Goal: Information Seeking & Learning: Find specific page/section

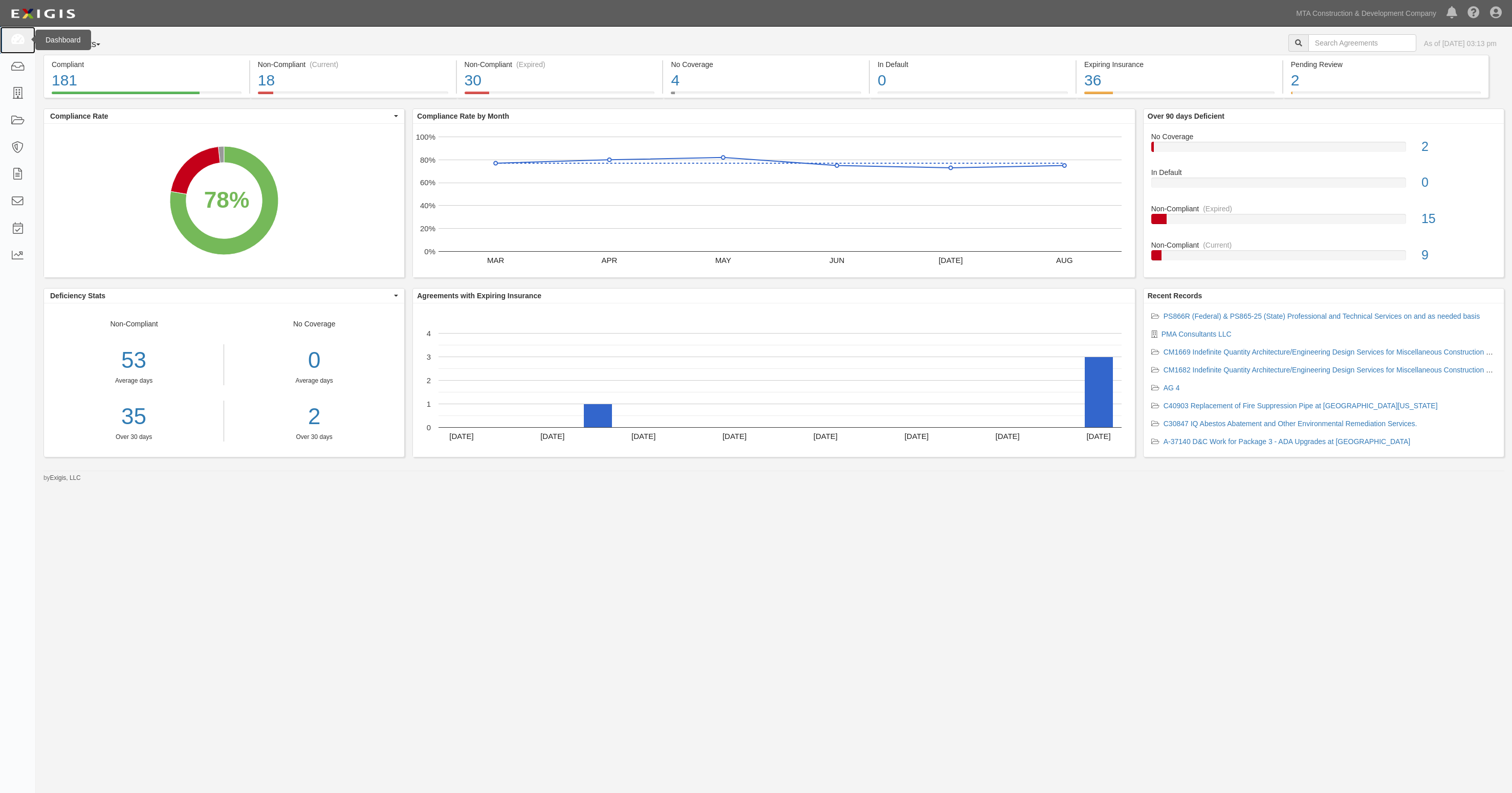
click at [17, 36] on icon at bounding box center [17, 40] width 14 height 12
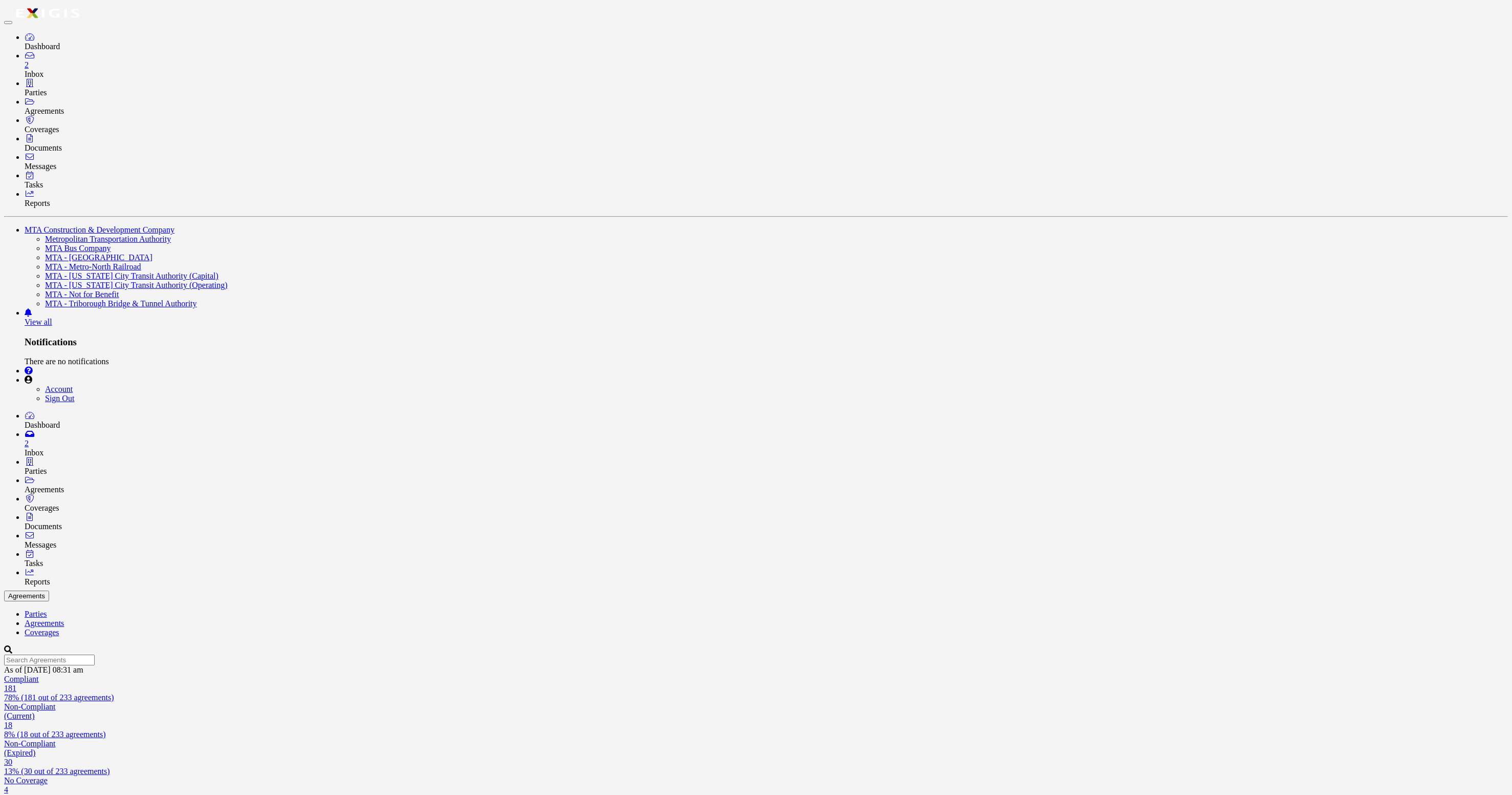
drag, startPoint x: 11, startPoint y: 72, endPoint x: 4, endPoint y: 75, distance: 7.6
click at [24, 430] on icon at bounding box center [29, 434] width 11 height 8
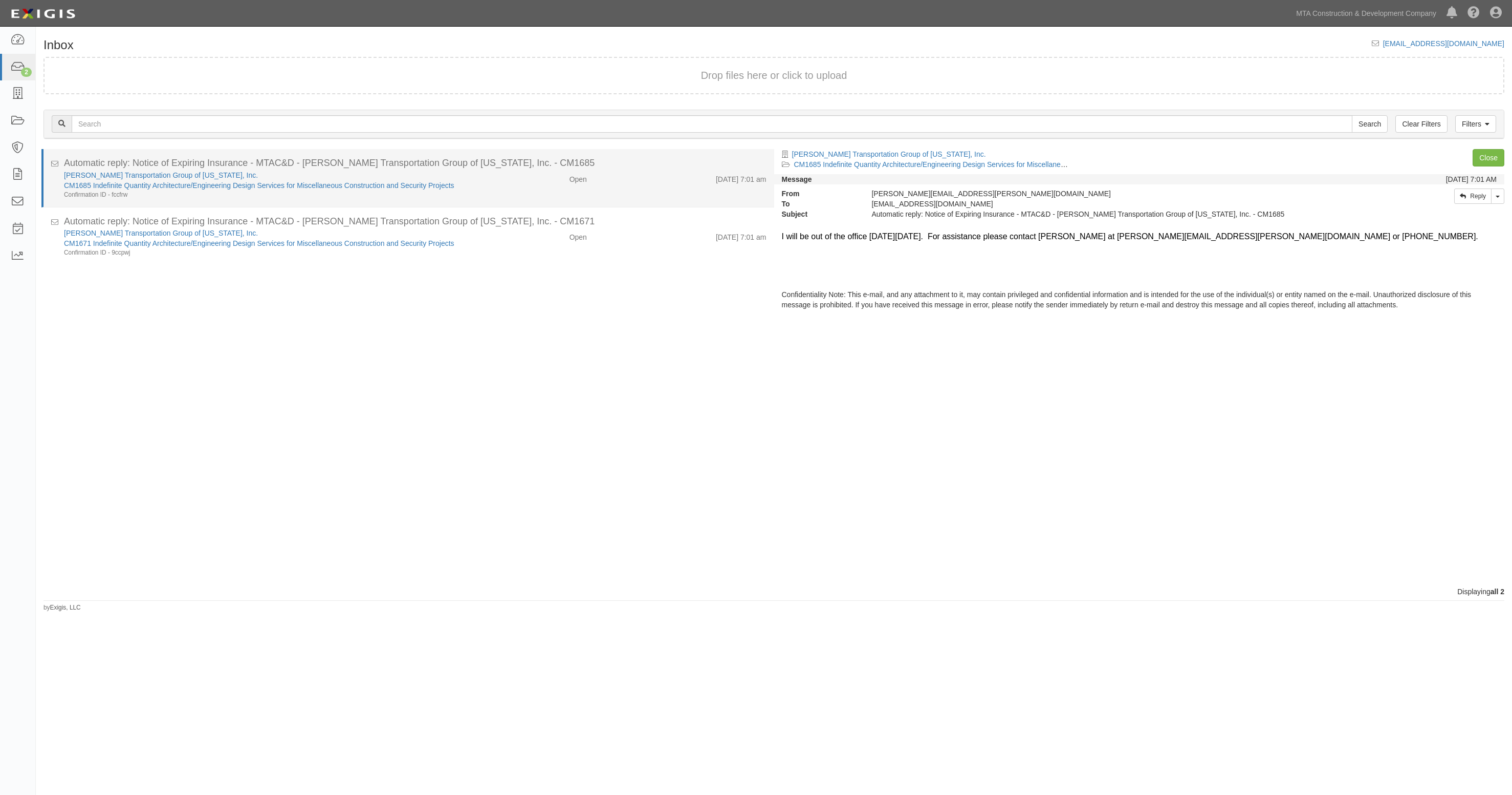
click at [564, 199] on li "Automatic reply: Notice of Expiring Insurance - MTAC&D - Parsons Transportation…" at bounding box center [407, 178] width 733 height 58
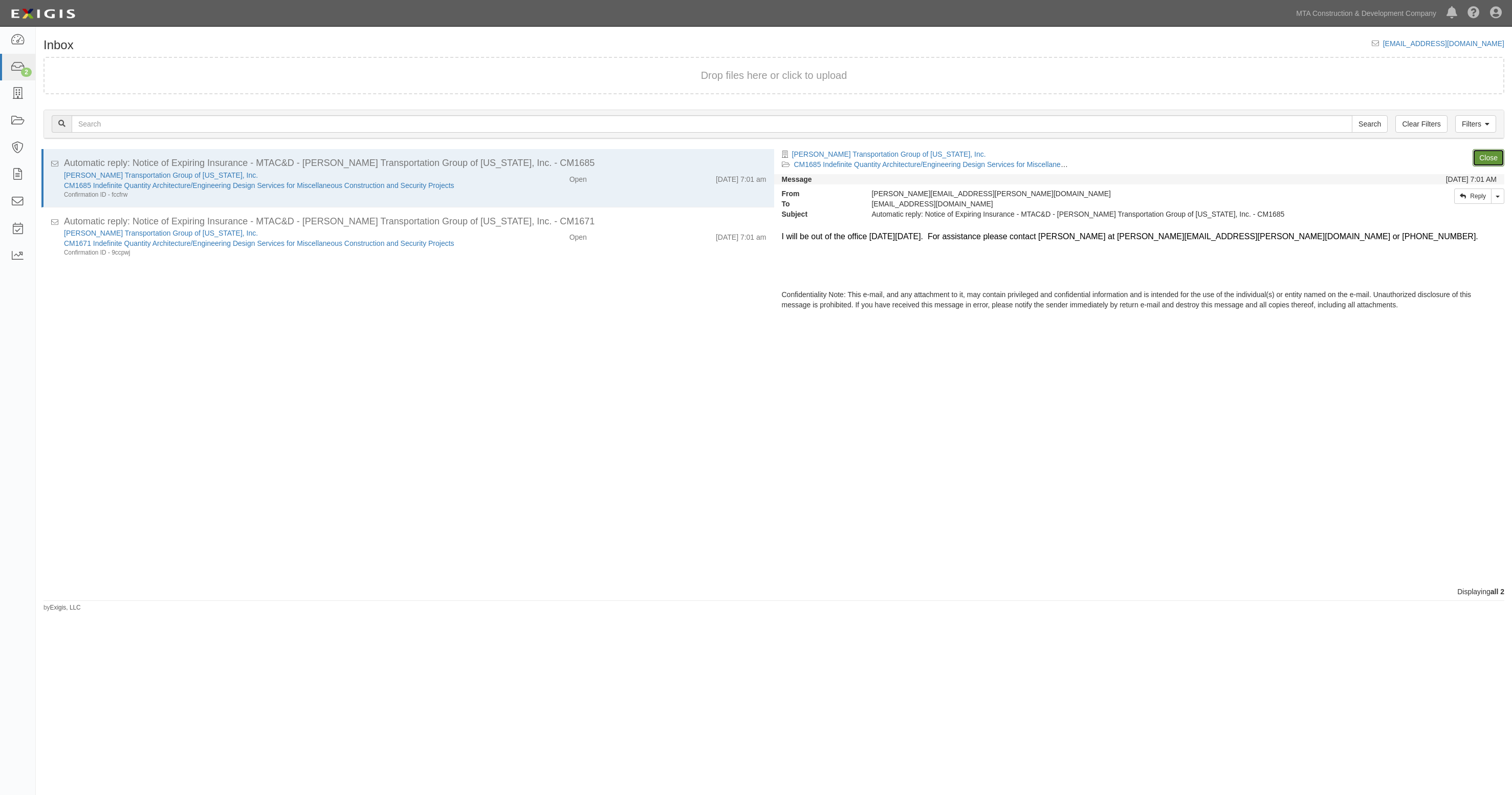
click at [1496, 164] on link "Close" at bounding box center [1489, 157] width 32 height 17
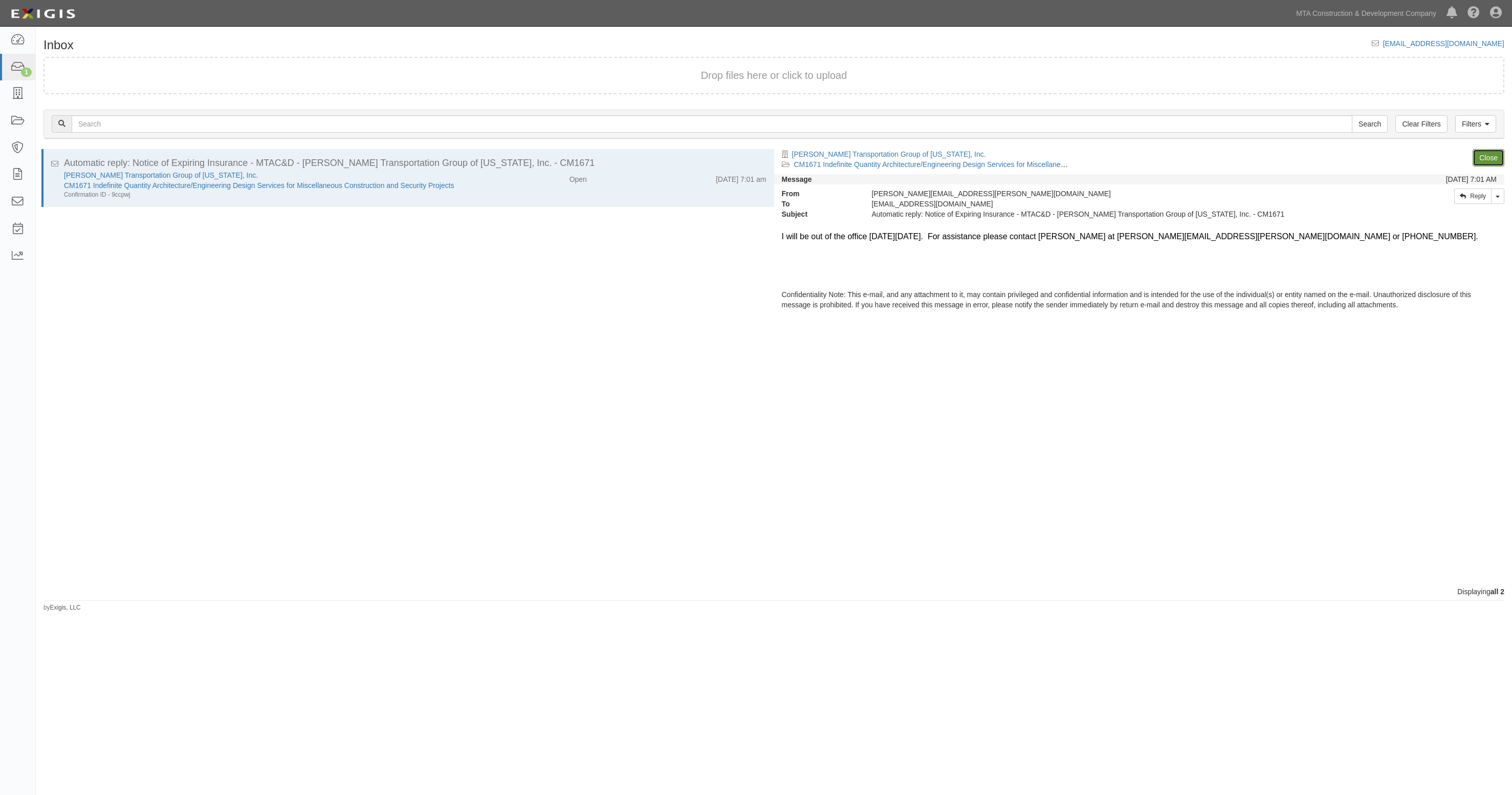
click at [1488, 154] on link "Close" at bounding box center [1489, 157] width 32 height 17
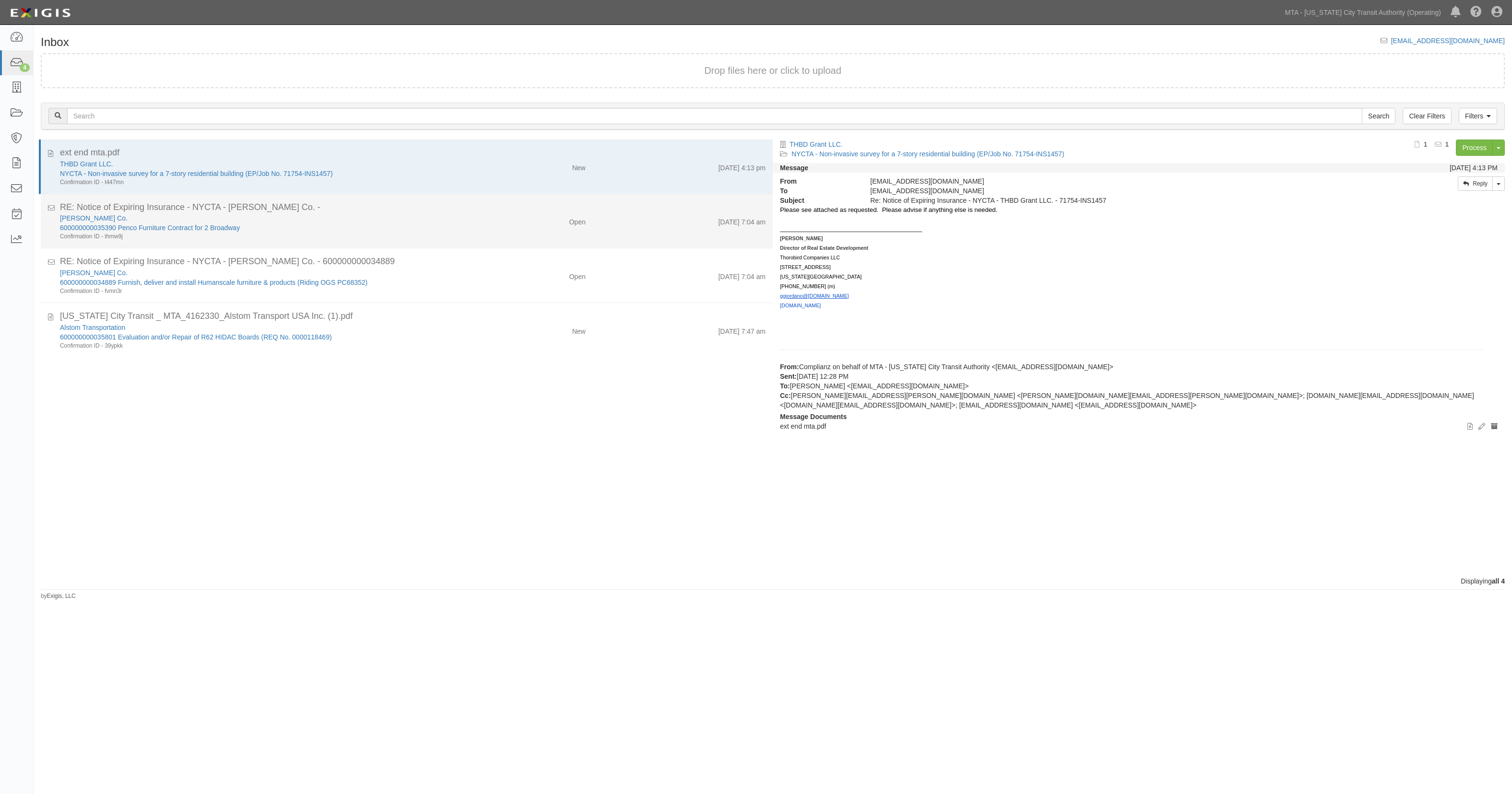
click at [466, 219] on div "WB Mason Co. 600000000035390 Penco Furniture Contract for 2 Broadway Confirmati…" at bounding box center [262, 227] width 420 height 28
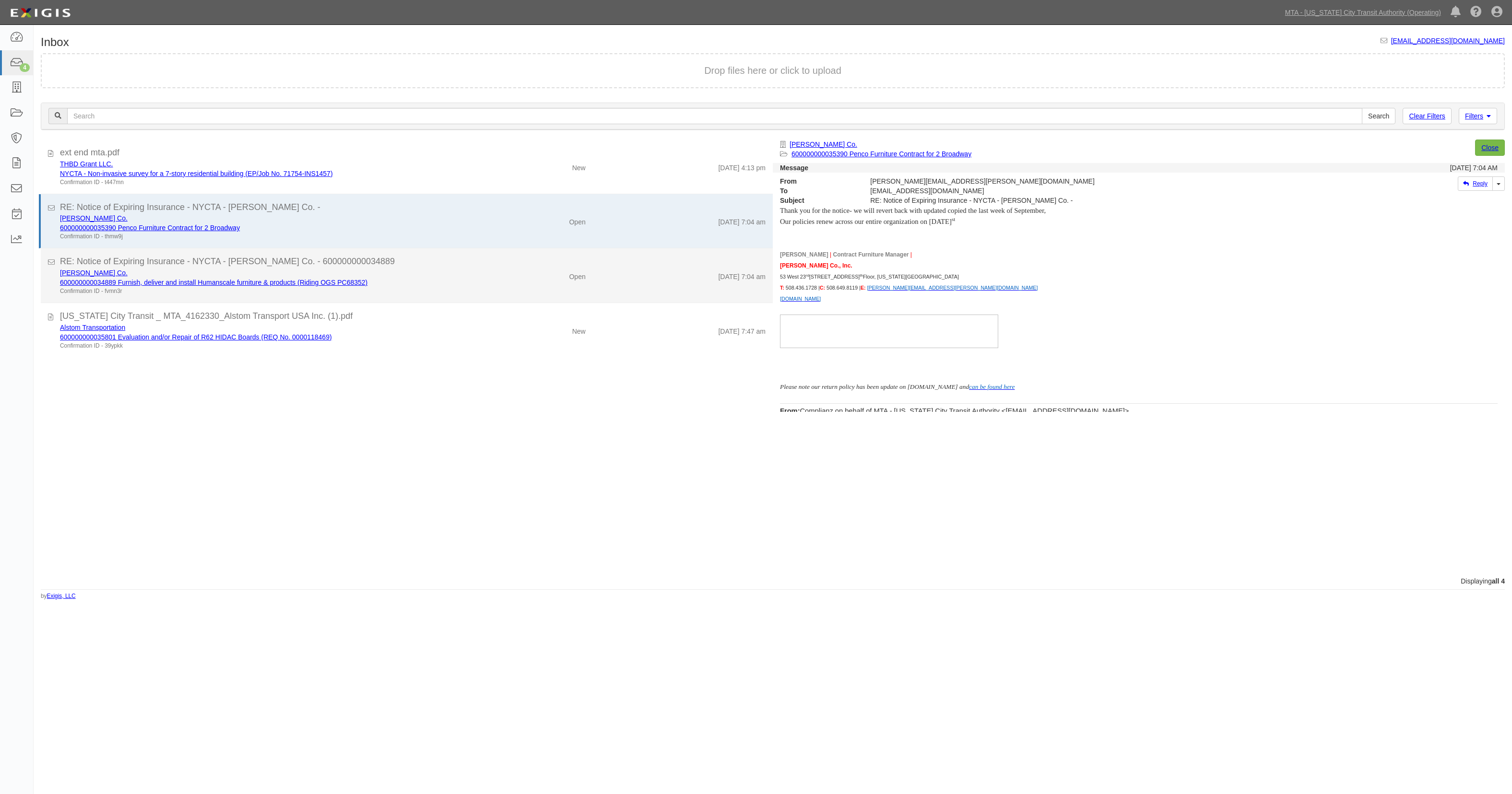
click at [477, 281] on div "Open" at bounding box center [532, 274] width 120 height 13
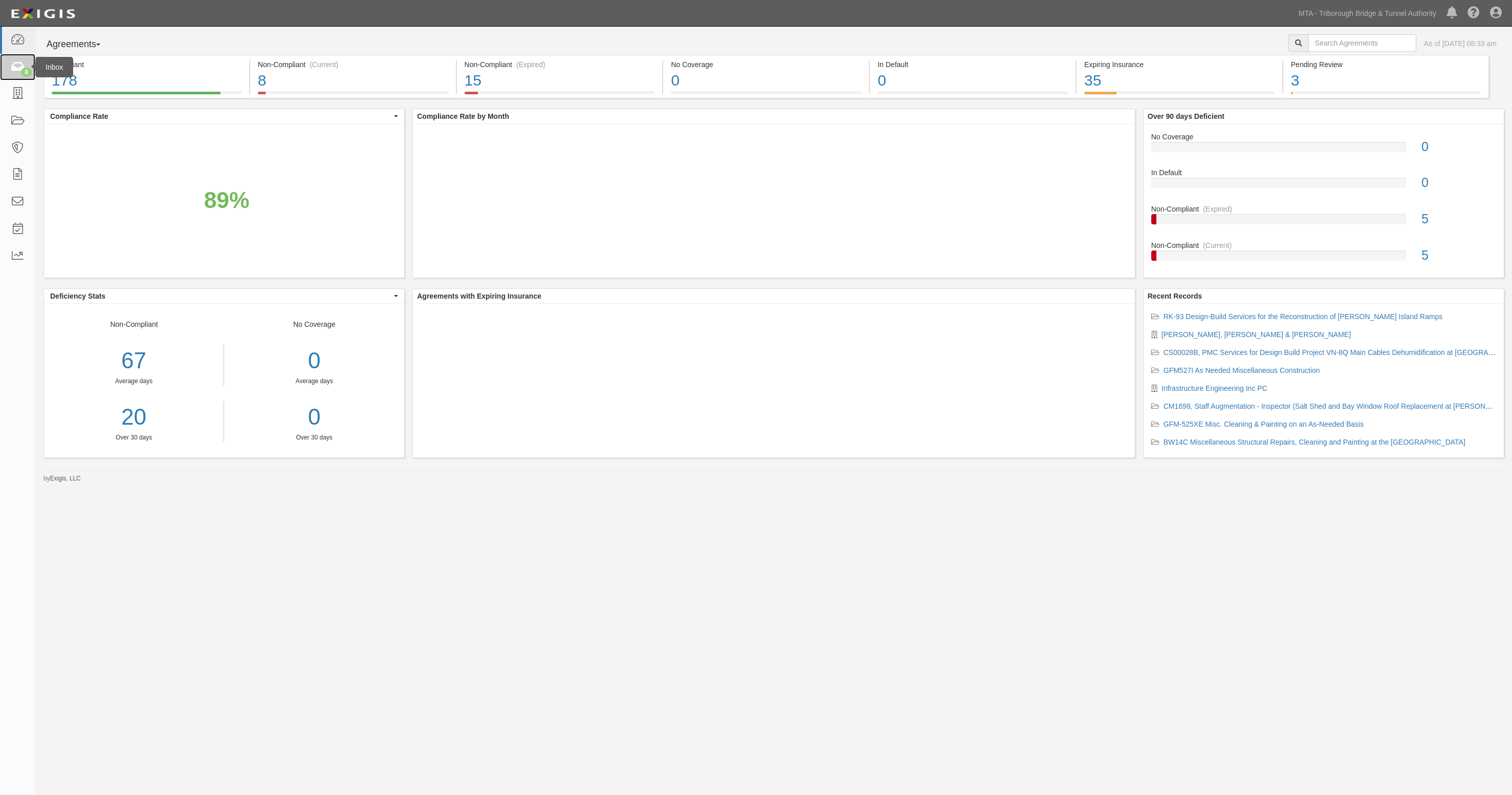
click at [14, 63] on icon at bounding box center [17, 67] width 14 height 12
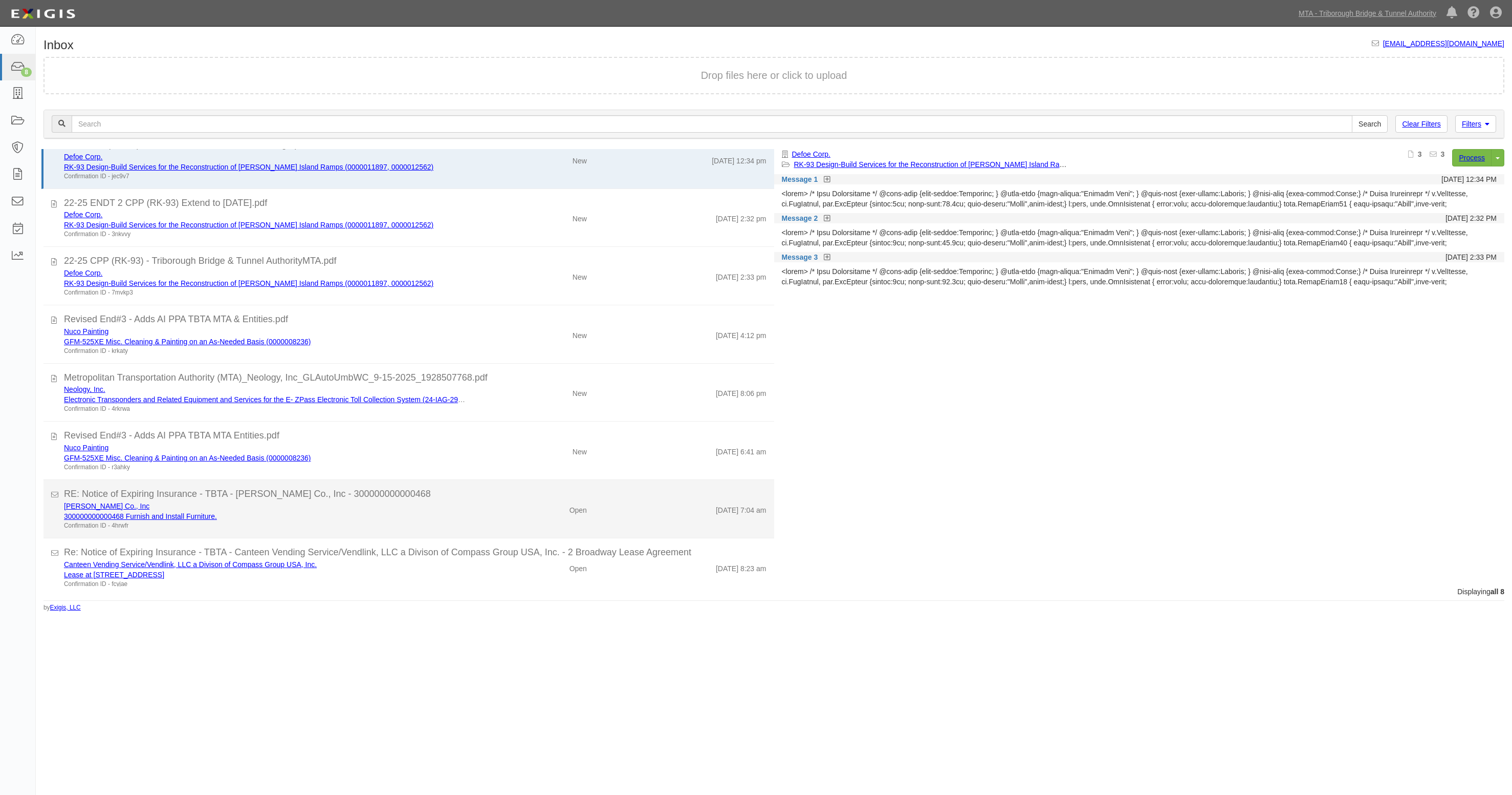
scroll to position [29, 0]
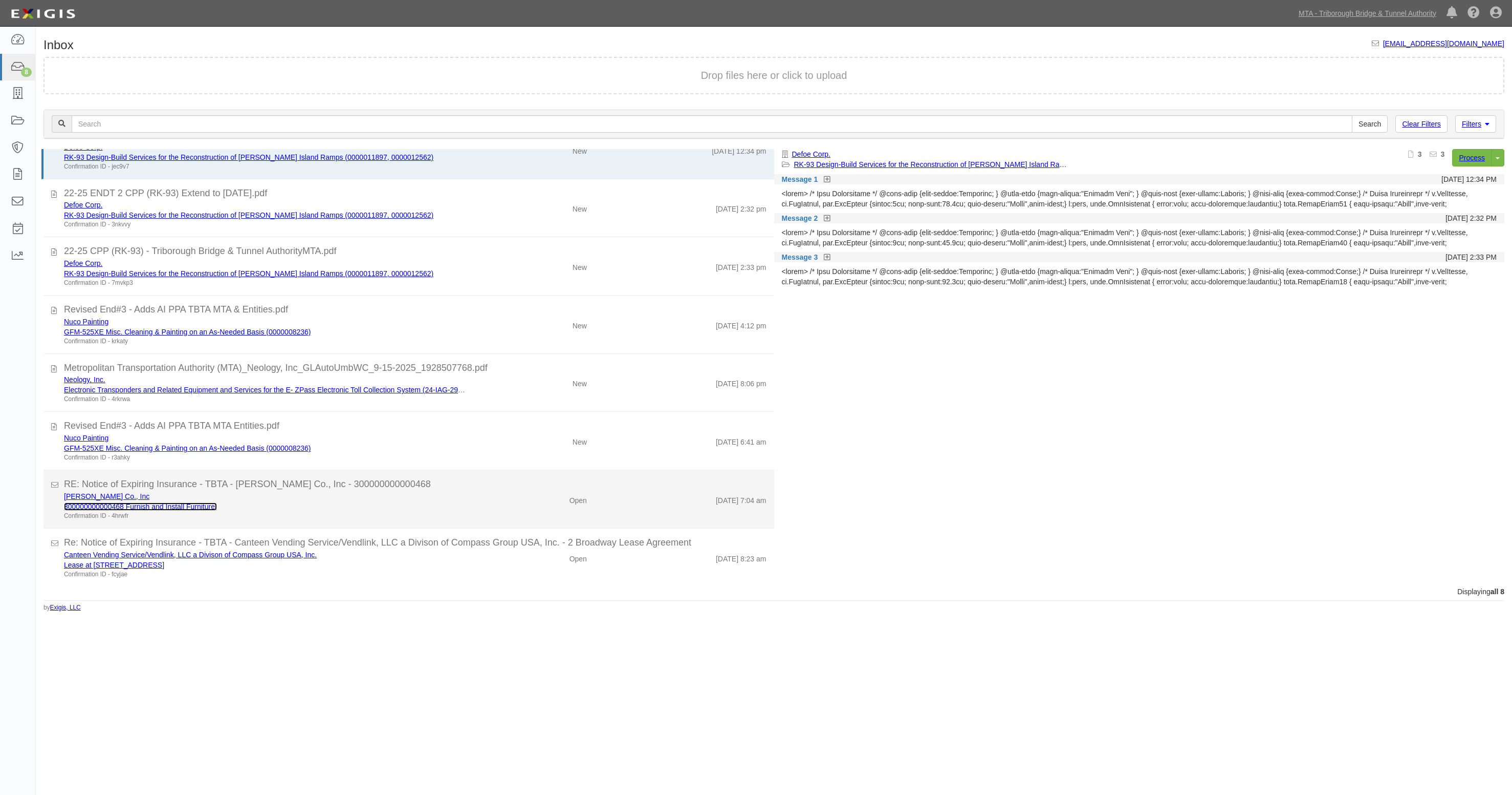
click at [119, 506] on link "300000000000468 Furnish and Install Furniture." at bounding box center [141, 506] width 153 height 8
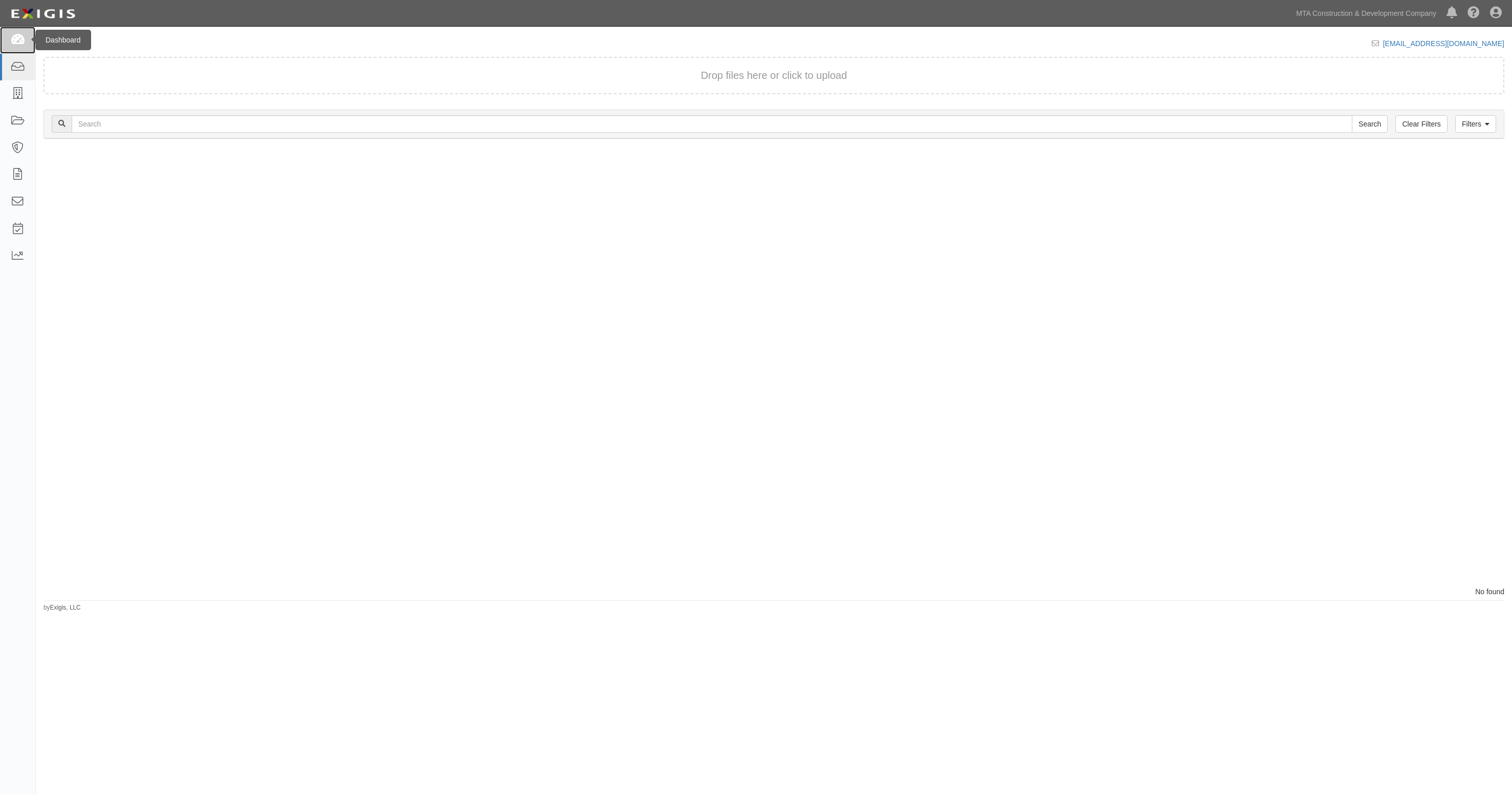
click at [11, 35] on icon at bounding box center [17, 40] width 14 height 12
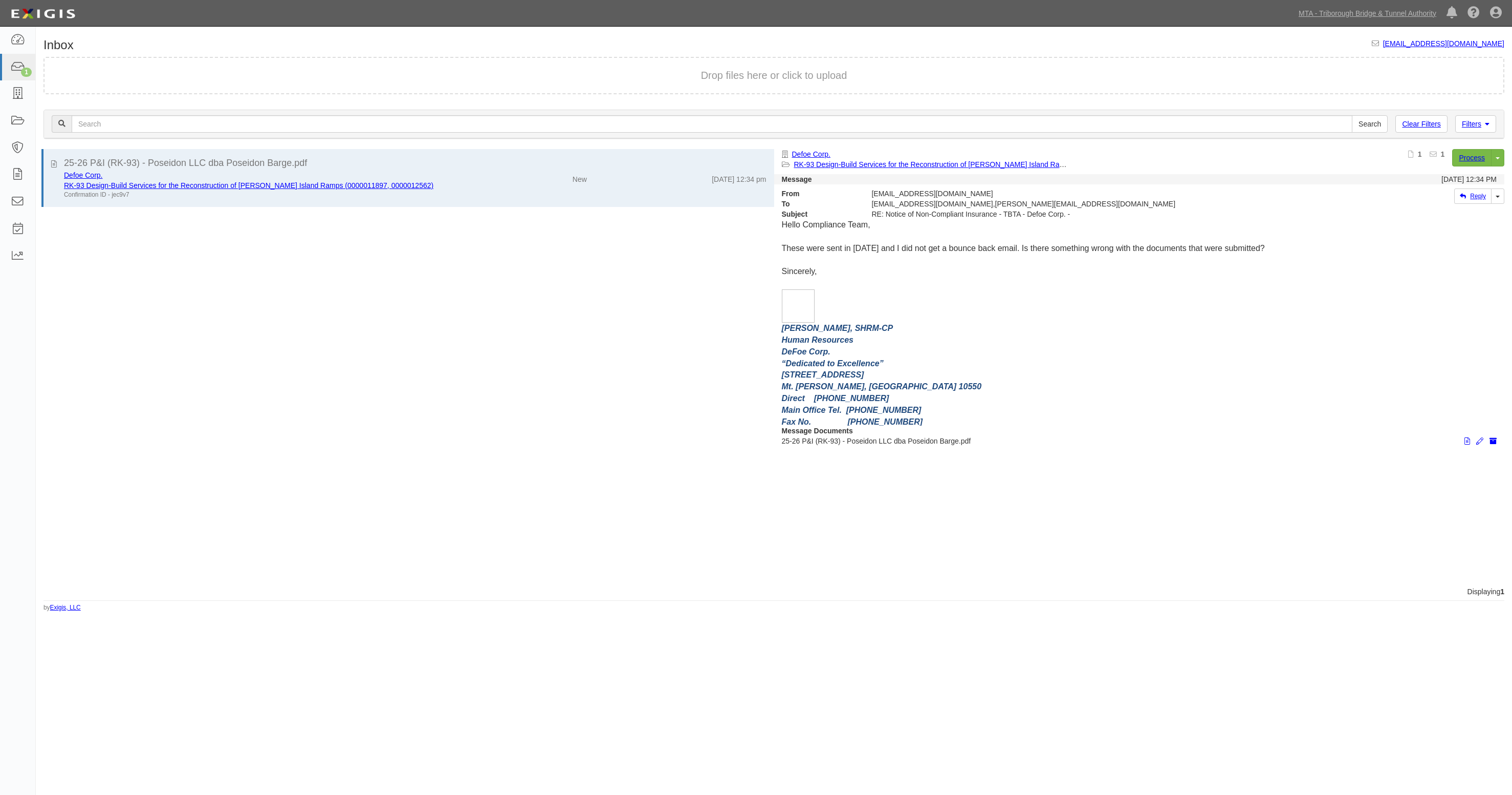
click at [369, 272] on div "25-26 P&I (RK-93) - Poseidon LLC dba Poseidon Barge.pdf Defoe Corp. RK-93 Desig…" at bounding box center [404, 368] width 739 height 437
click at [11, 115] on icon at bounding box center [17, 121] width 14 height 12
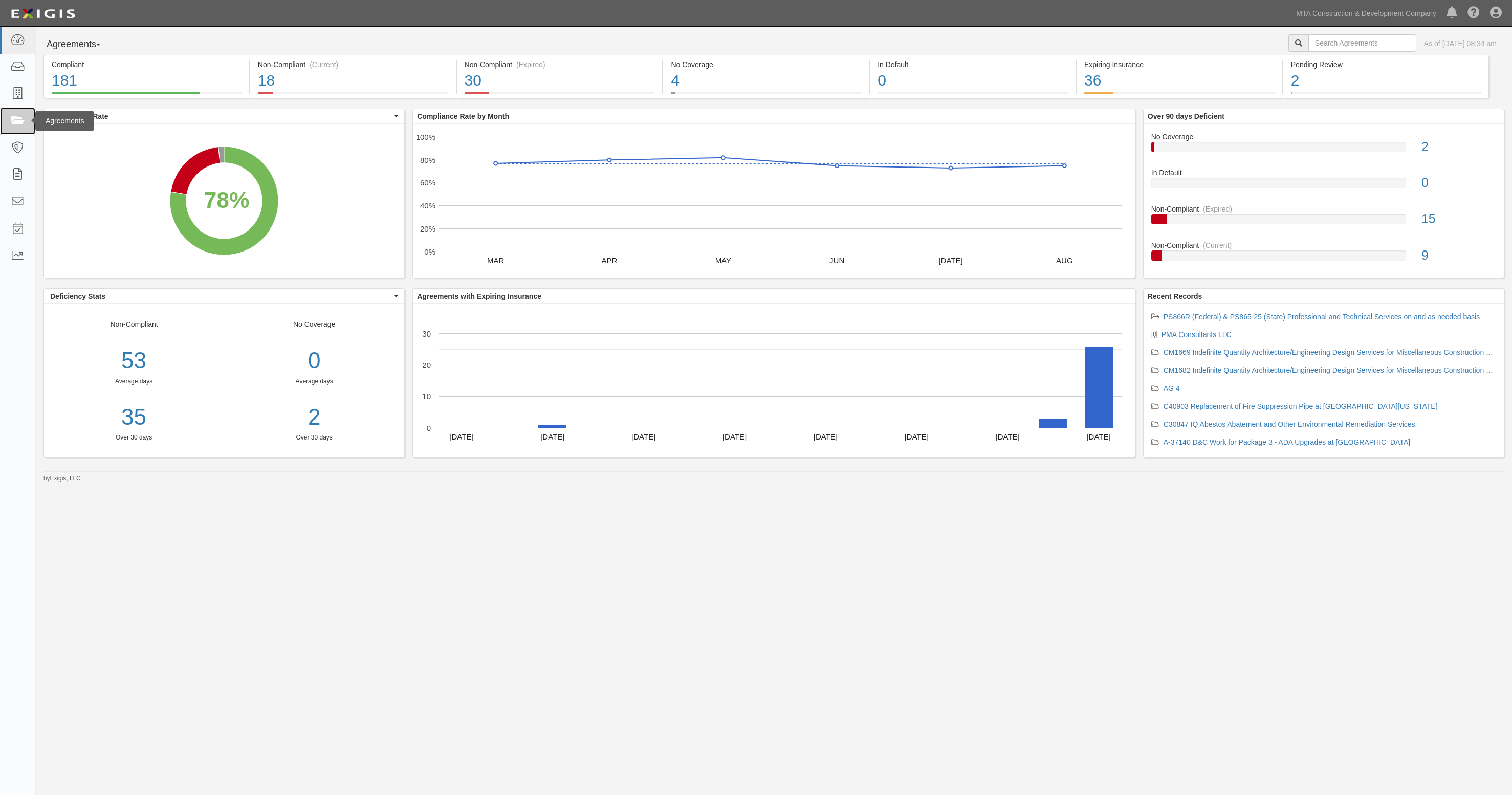
click at [13, 122] on icon at bounding box center [17, 121] width 14 height 12
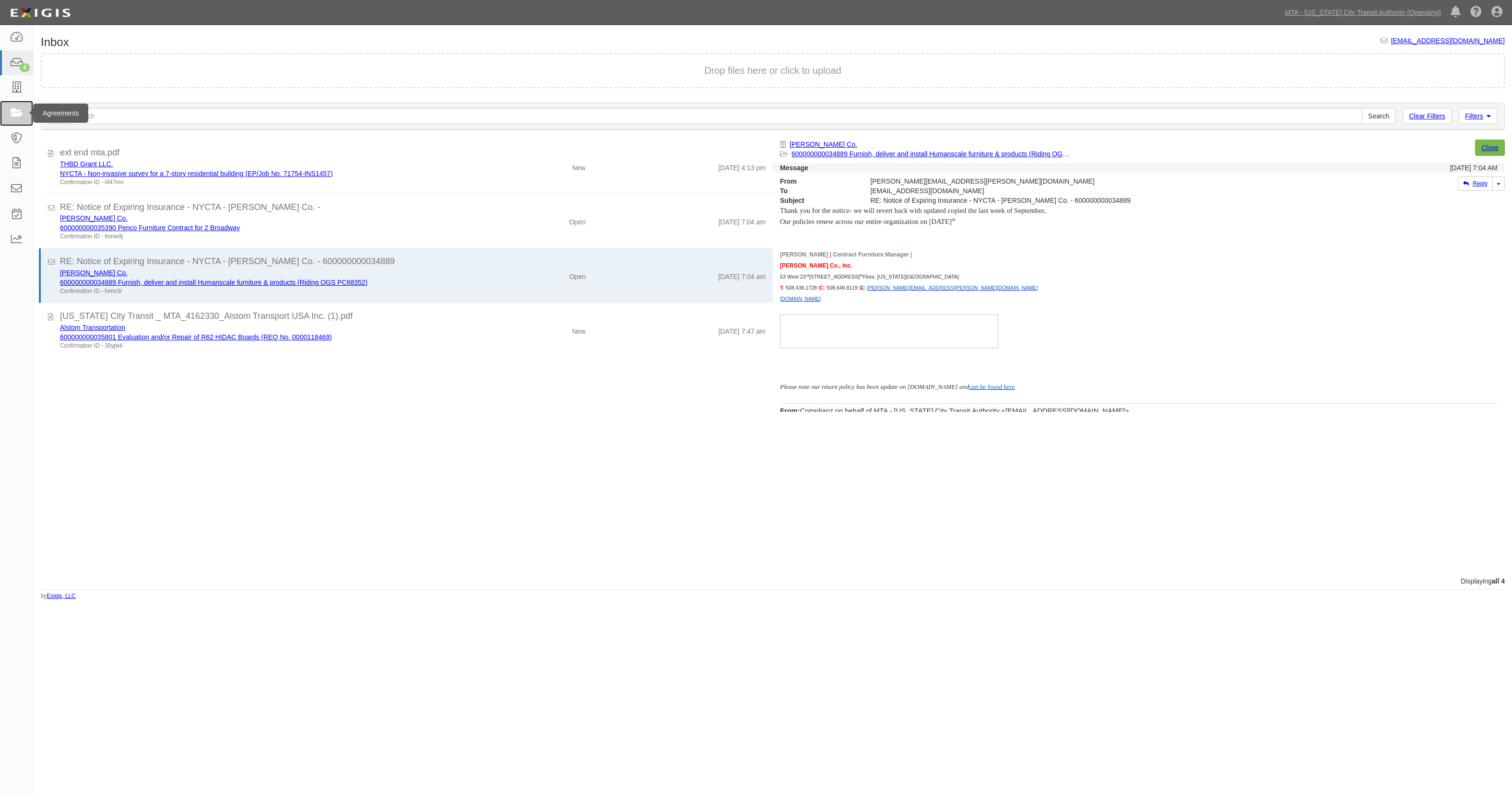
click at [10, 115] on icon at bounding box center [16, 113] width 13 height 11
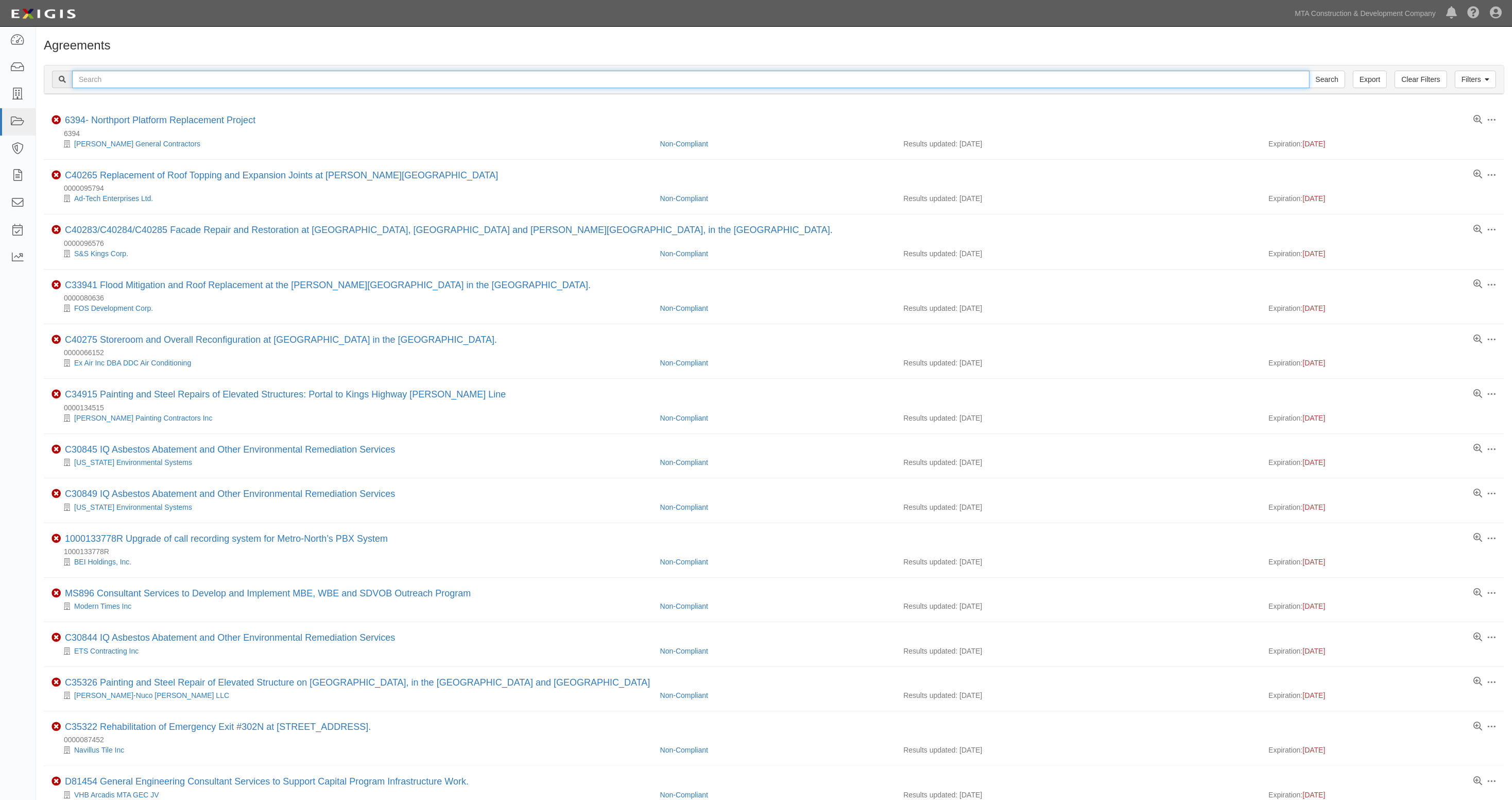
click at [133, 78] on input "text" at bounding box center [691, 79] width 1238 height 18
type input "[GEOGRAPHIC_DATA]"
click at [1310, 71] on input "Search" at bounding box center [1327, 79] width 36 height 18
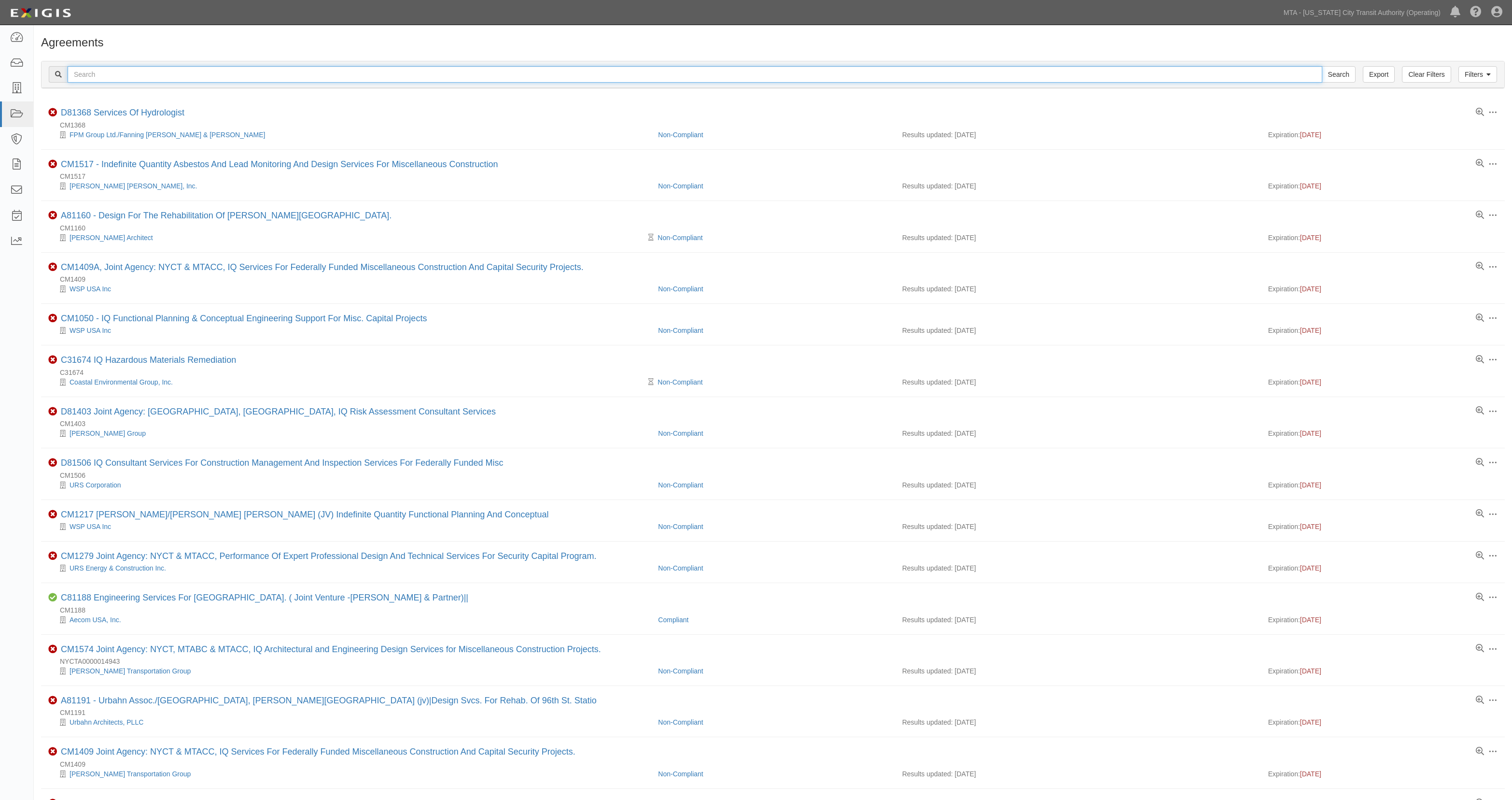
click at [140, 80] on input "text" at bounding box center [695, 74] width 1255 height 16
type input "second avenue"
click at [1322, 66] on input "Search" at bounding box center [1338, 74] width 34 height 16
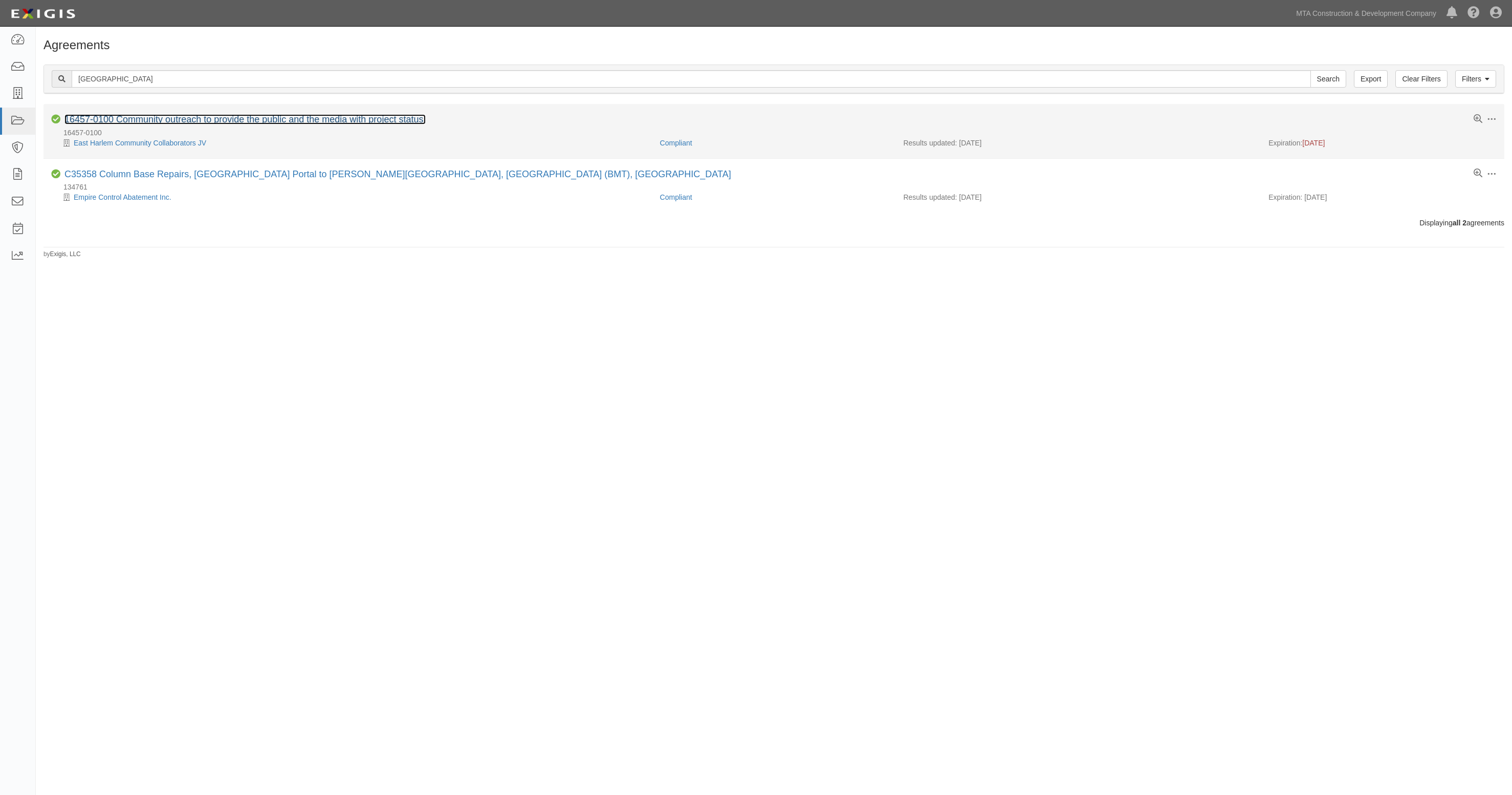
click at [287, 120] on link "16457-0100 Community outreach to provide the public and the media with project …" at bounding box center [245, 120] width 361 height 11
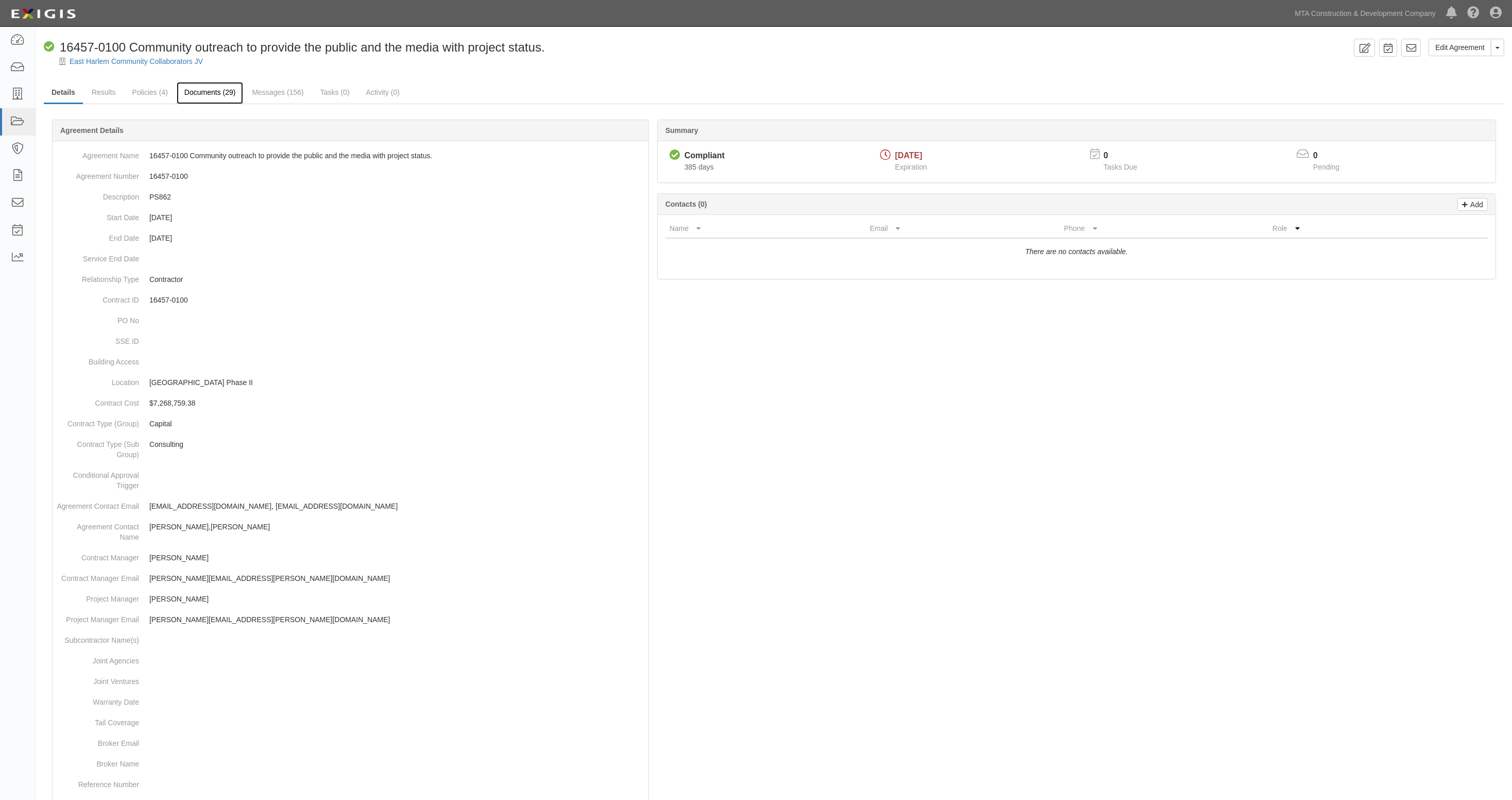
click at [207, 97] on link "Documents (29)" at bounding box center [210, 93] width 67 height 22
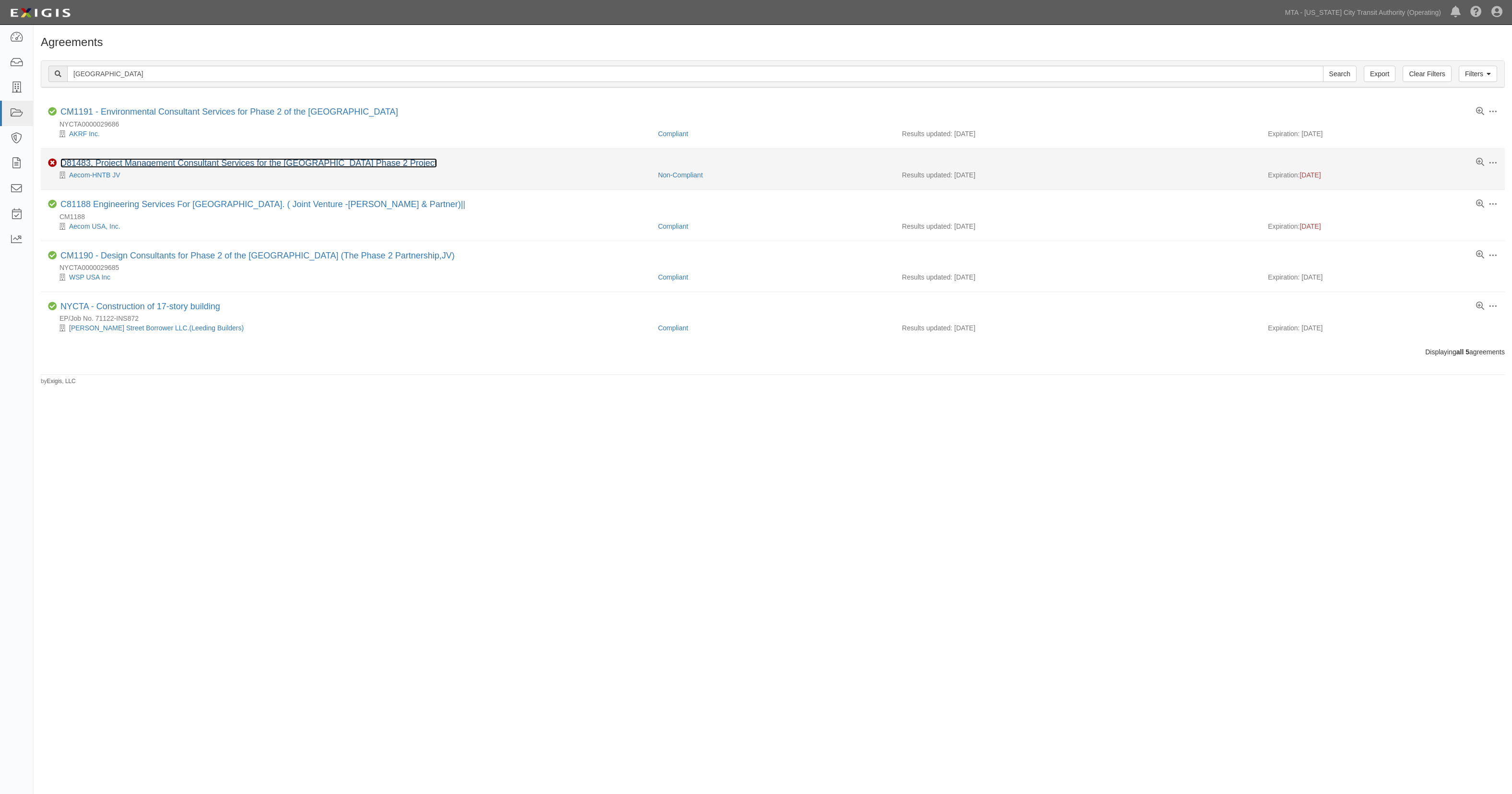
click at [162, 163] on link "D81483, Project Management Consultant Services for the [GEOGRAPHIC_DATA] Phase …" at bounding box center [248, 163] width 376 height 10
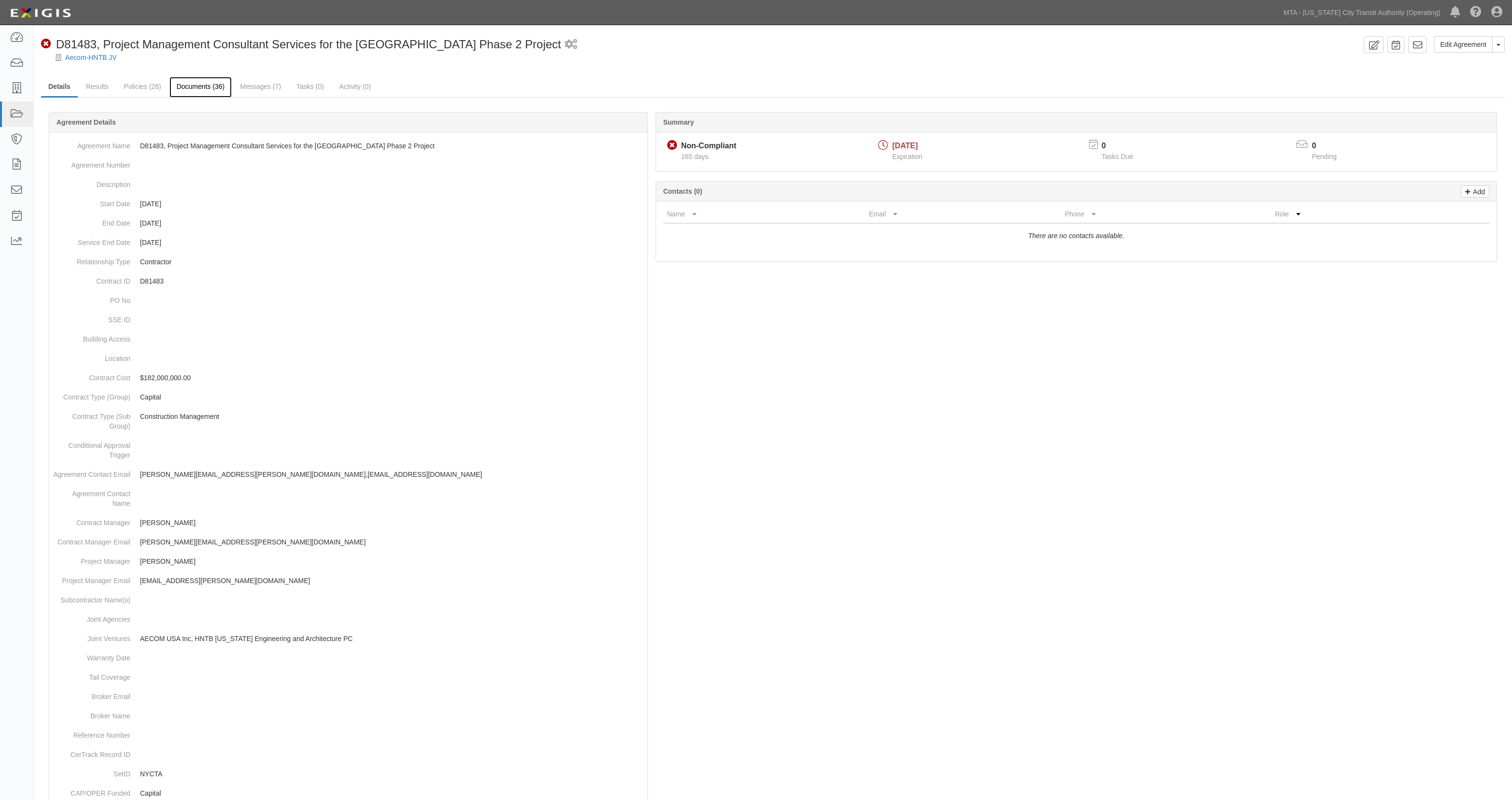
click at [197, 90] on link "Documents (36)" at bounding box center [201, 87] width 63 height 21
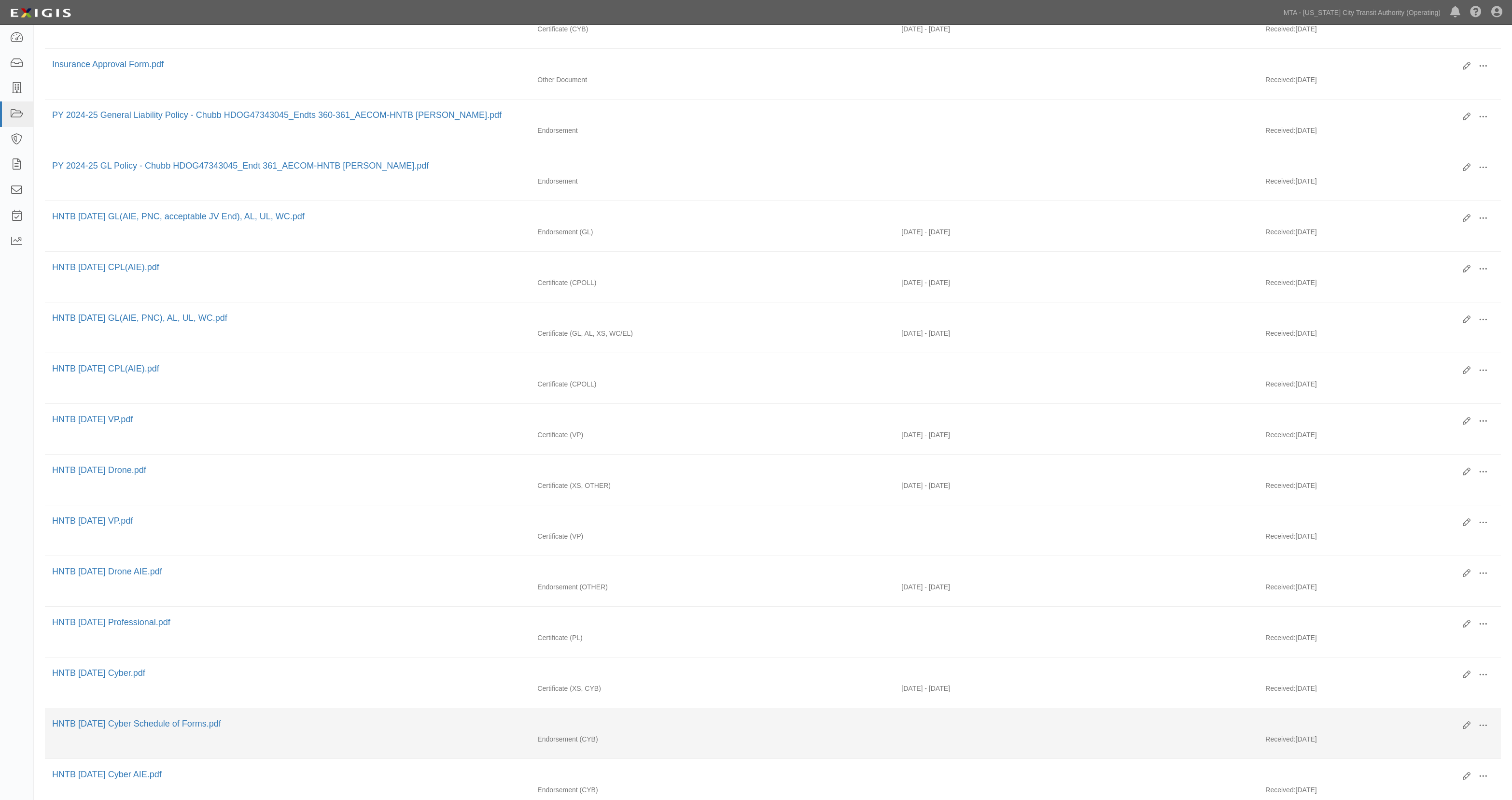
scroll to position [515, 0]
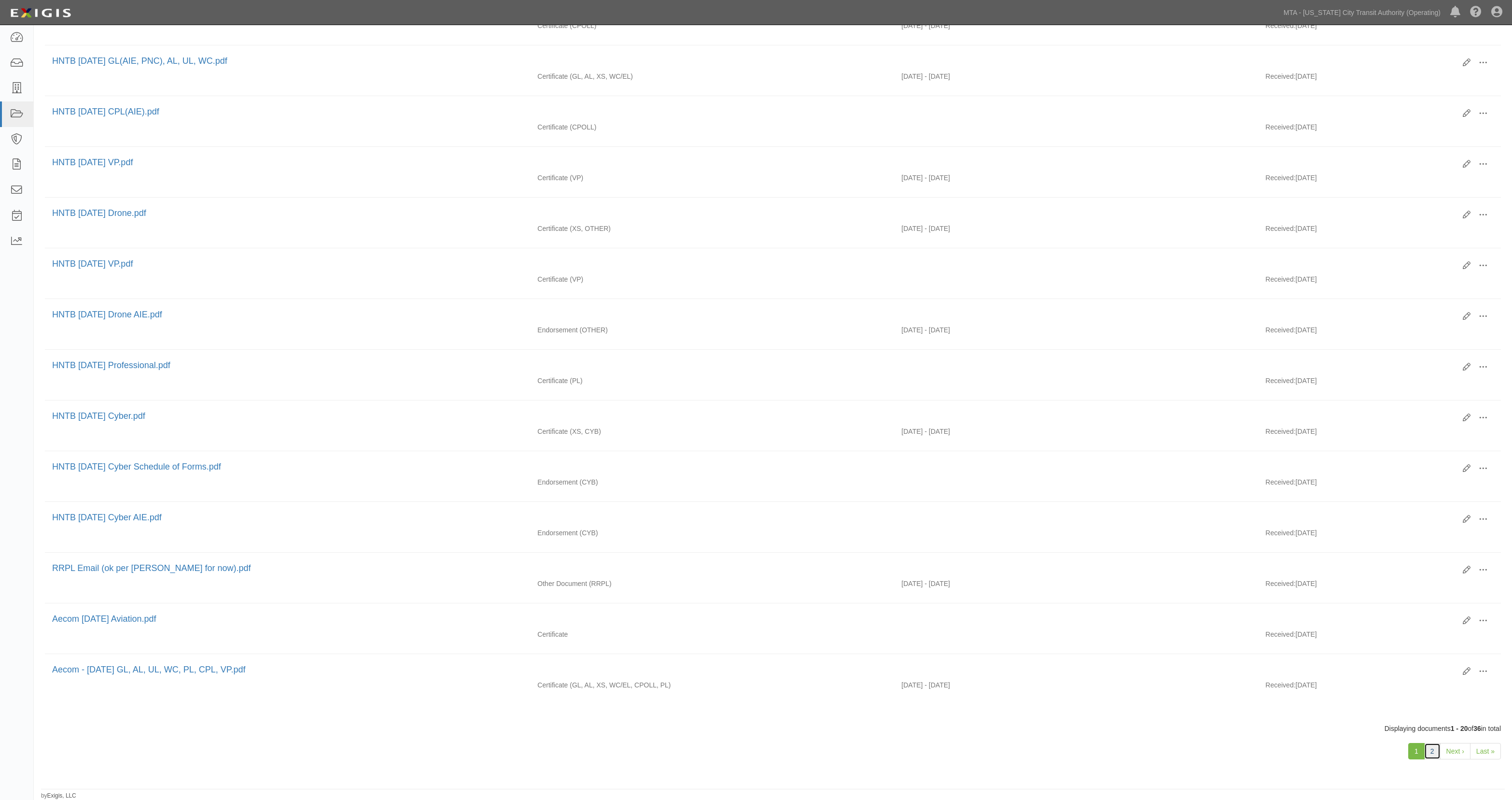
click at [1434, 751] on link "2" at bounding box center [1432, 751] width 16 height 16
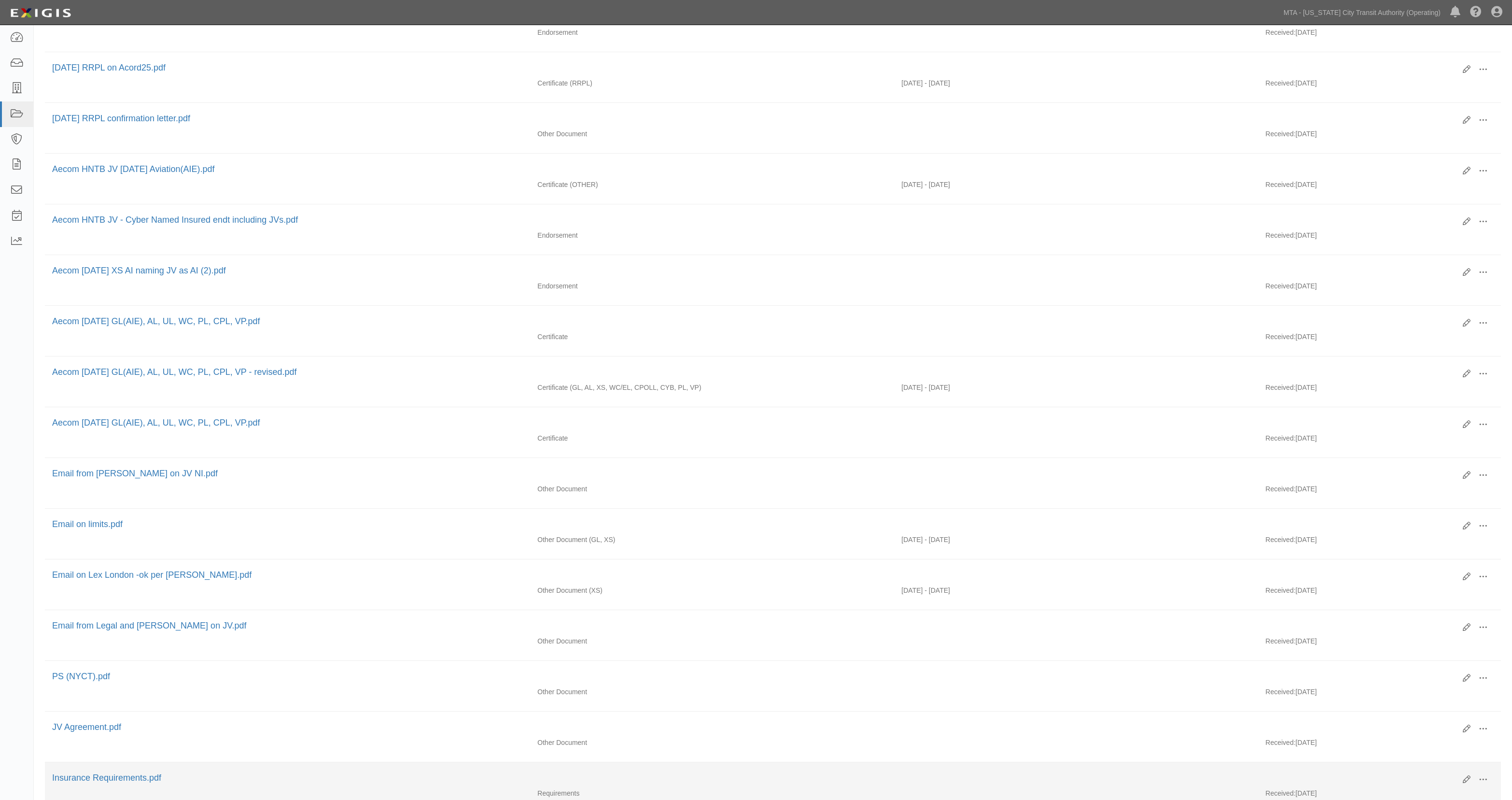
scroll to position [314, 0]
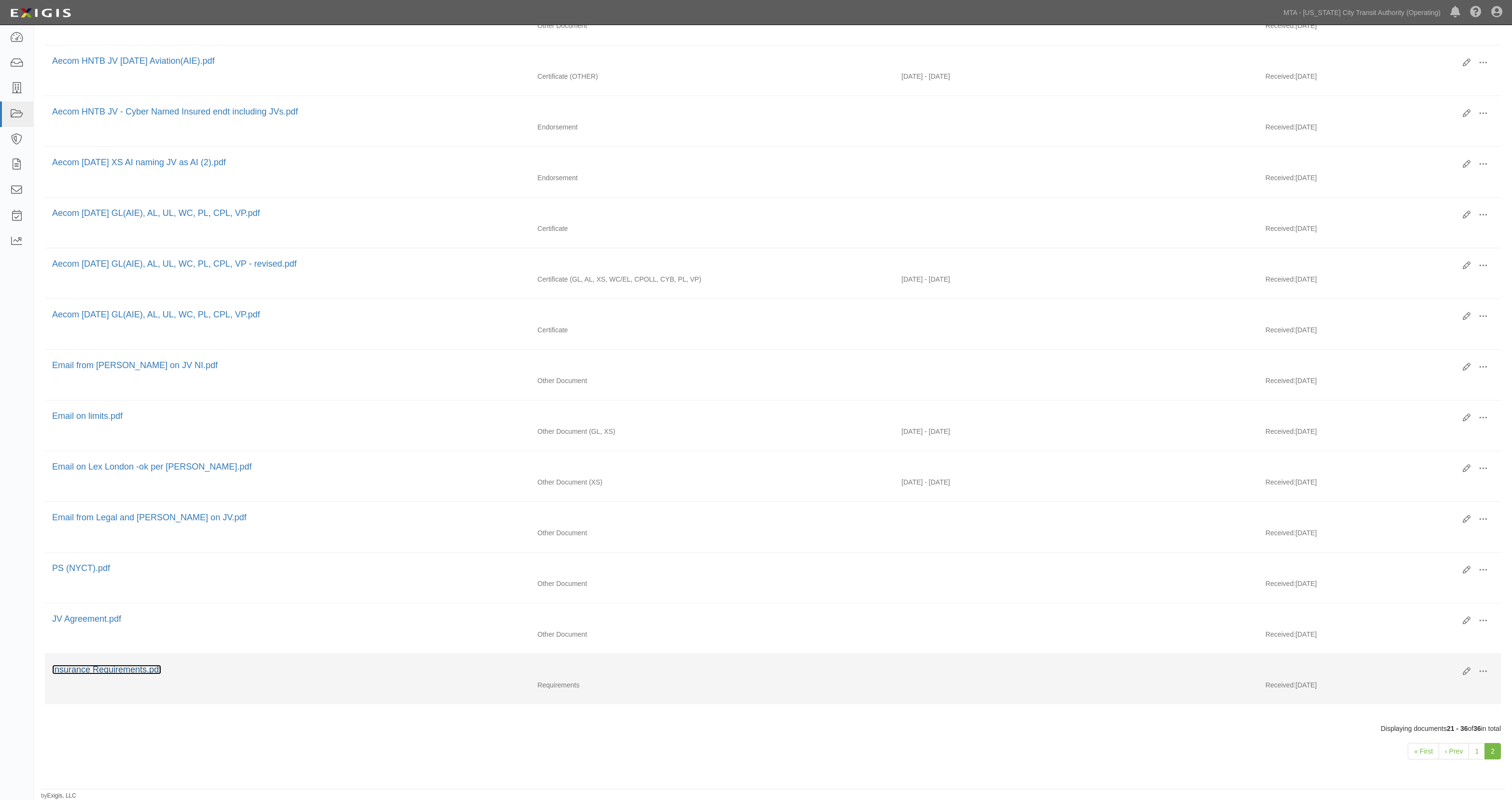
click at [129, 667] on link "Insurance Requirements.pdf" at bounding box center [106, 669] width 109 height 10
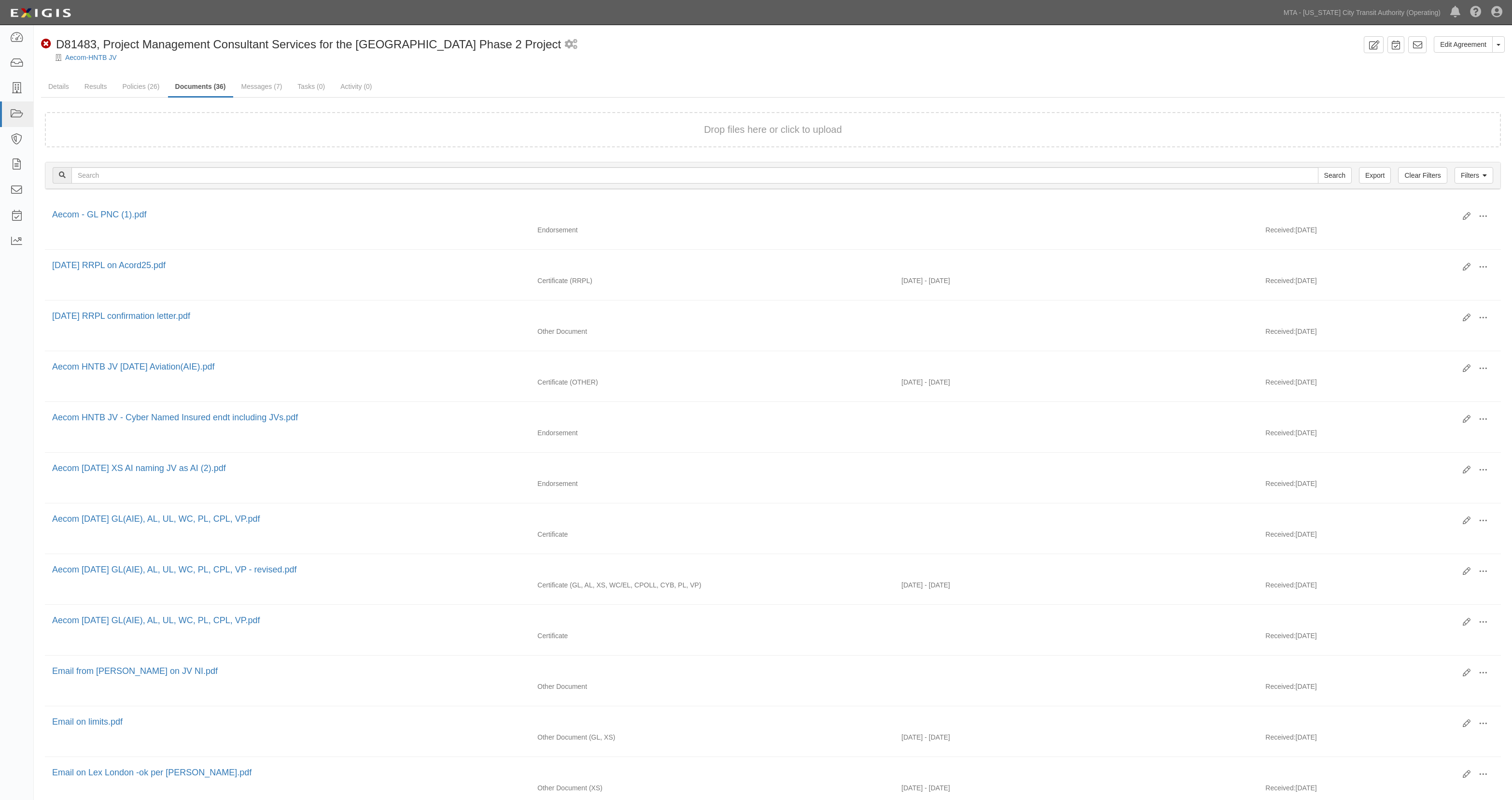
scroll to position [314, 0]
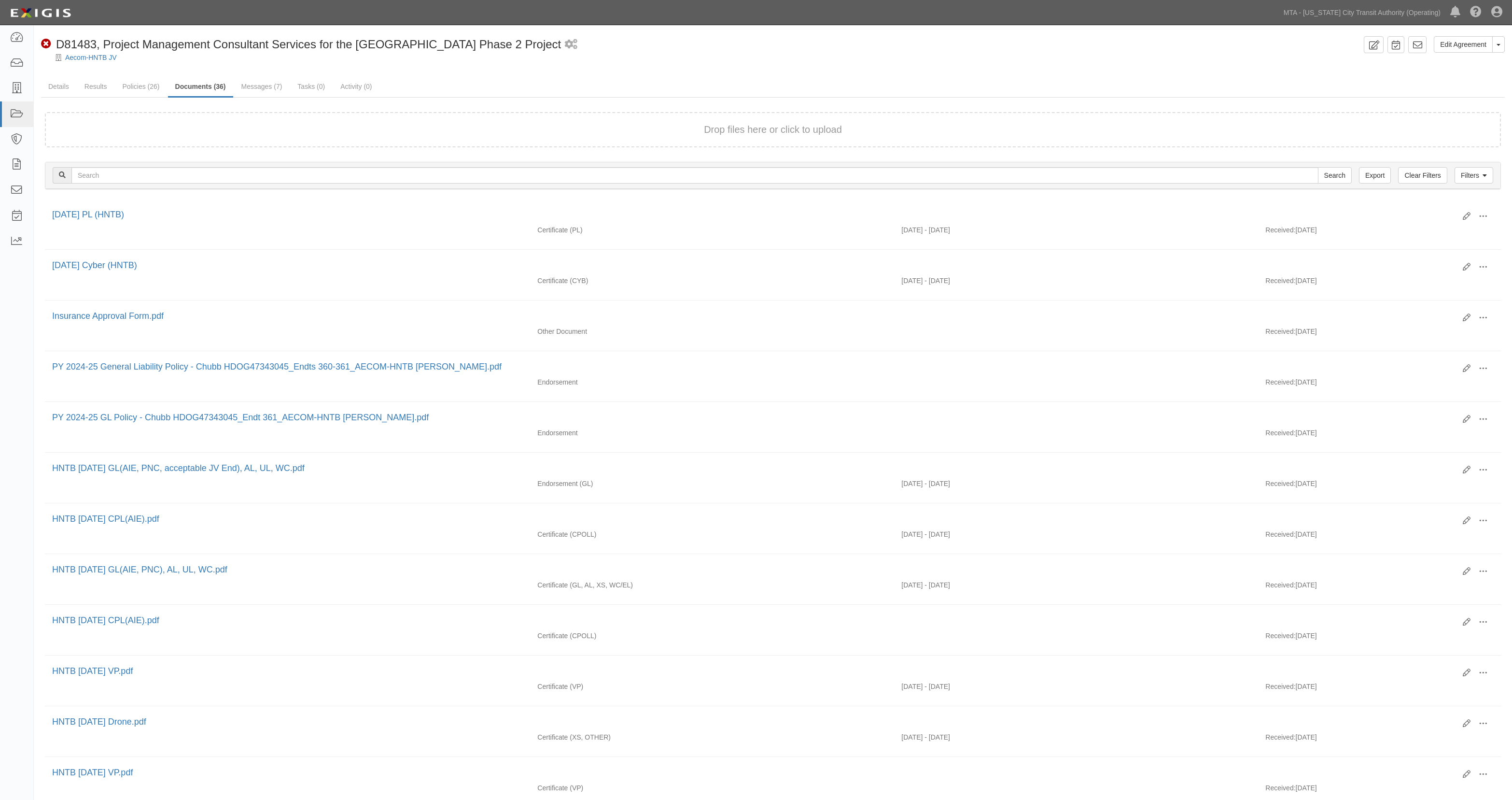
scroll to position [515, 0]
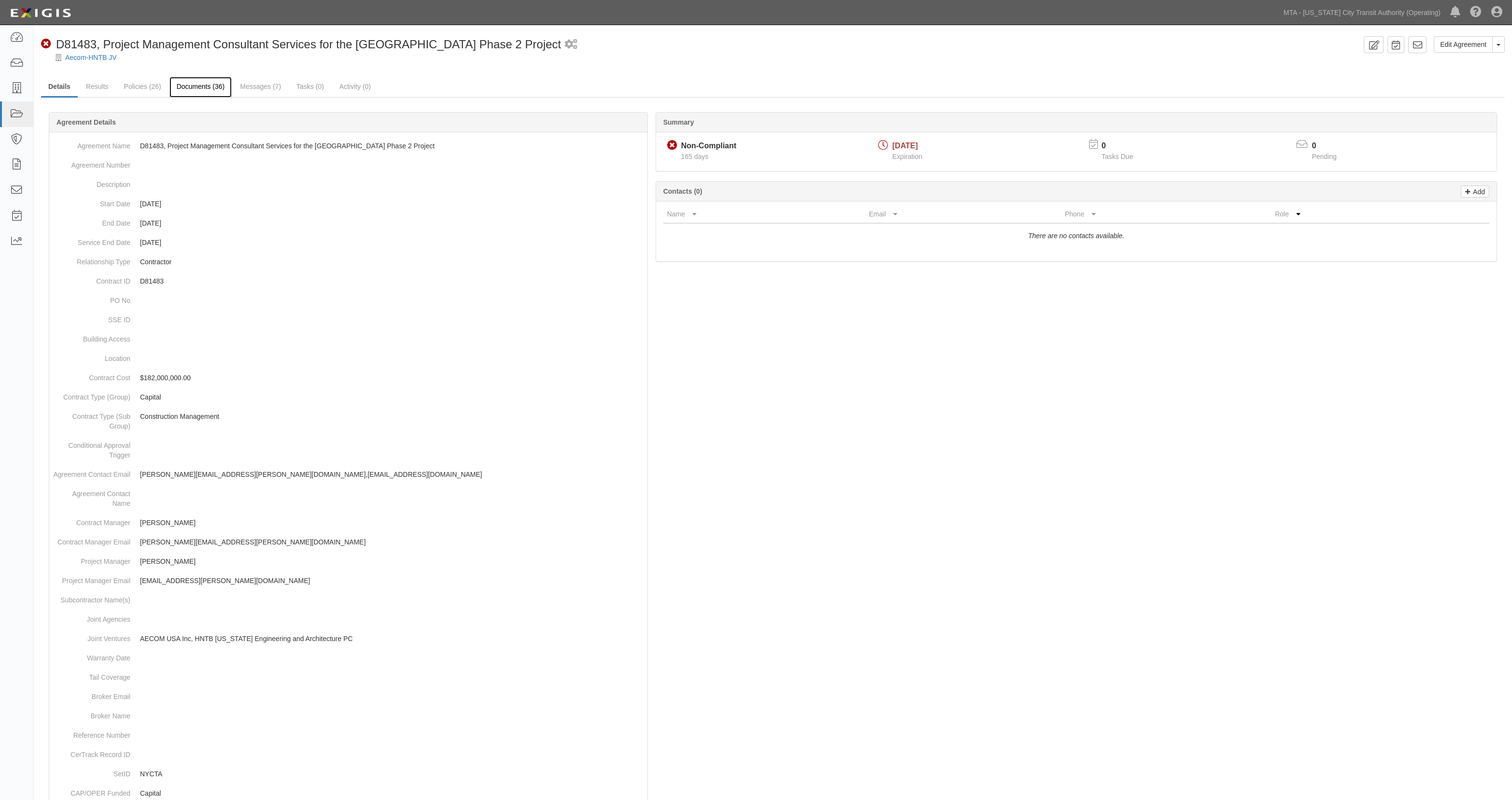
click at [208, 89] on link "Documents (36)" at bounding box center [201, 87] width 63 height 21
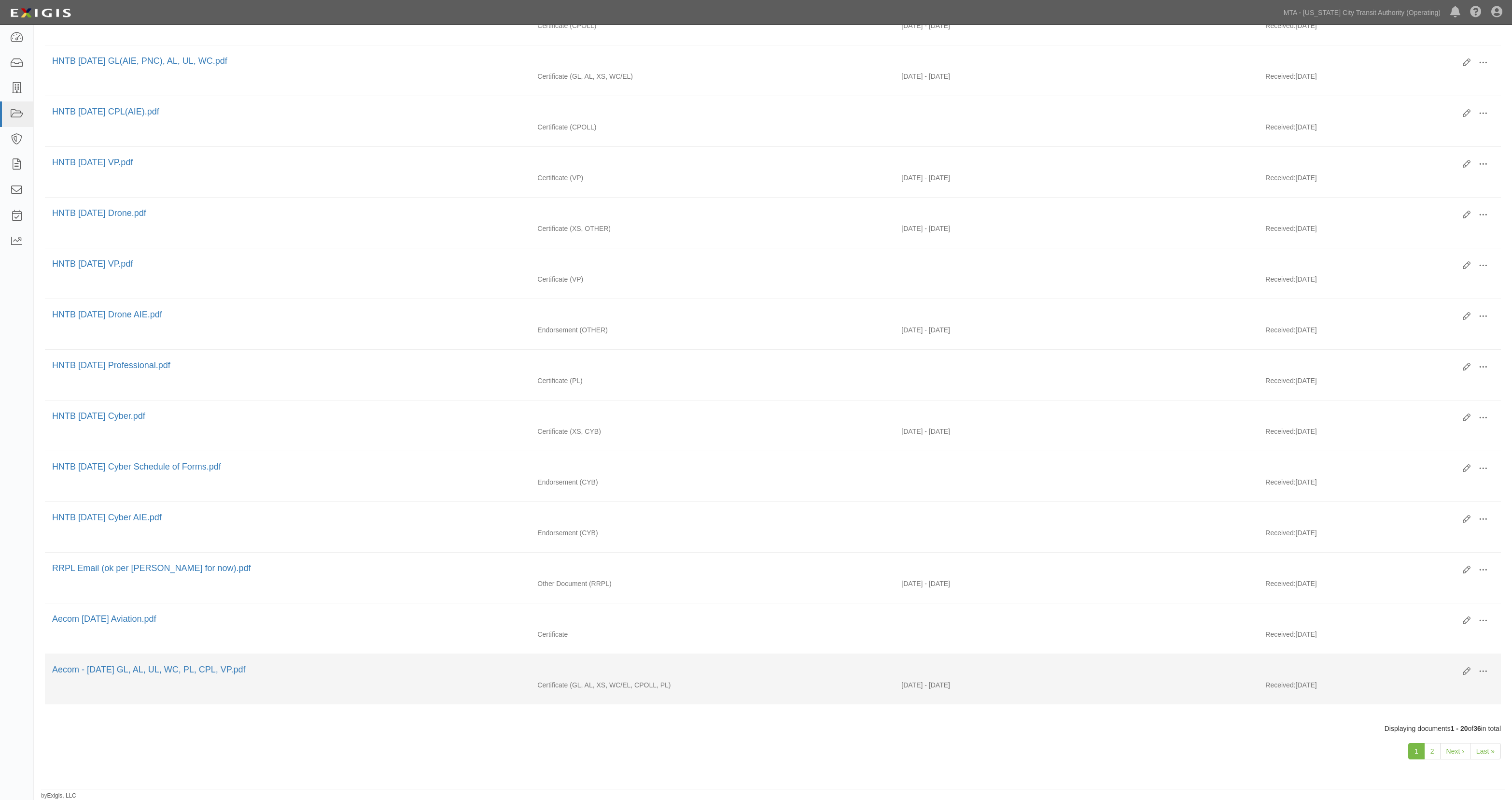
scroll to position [519, 0]
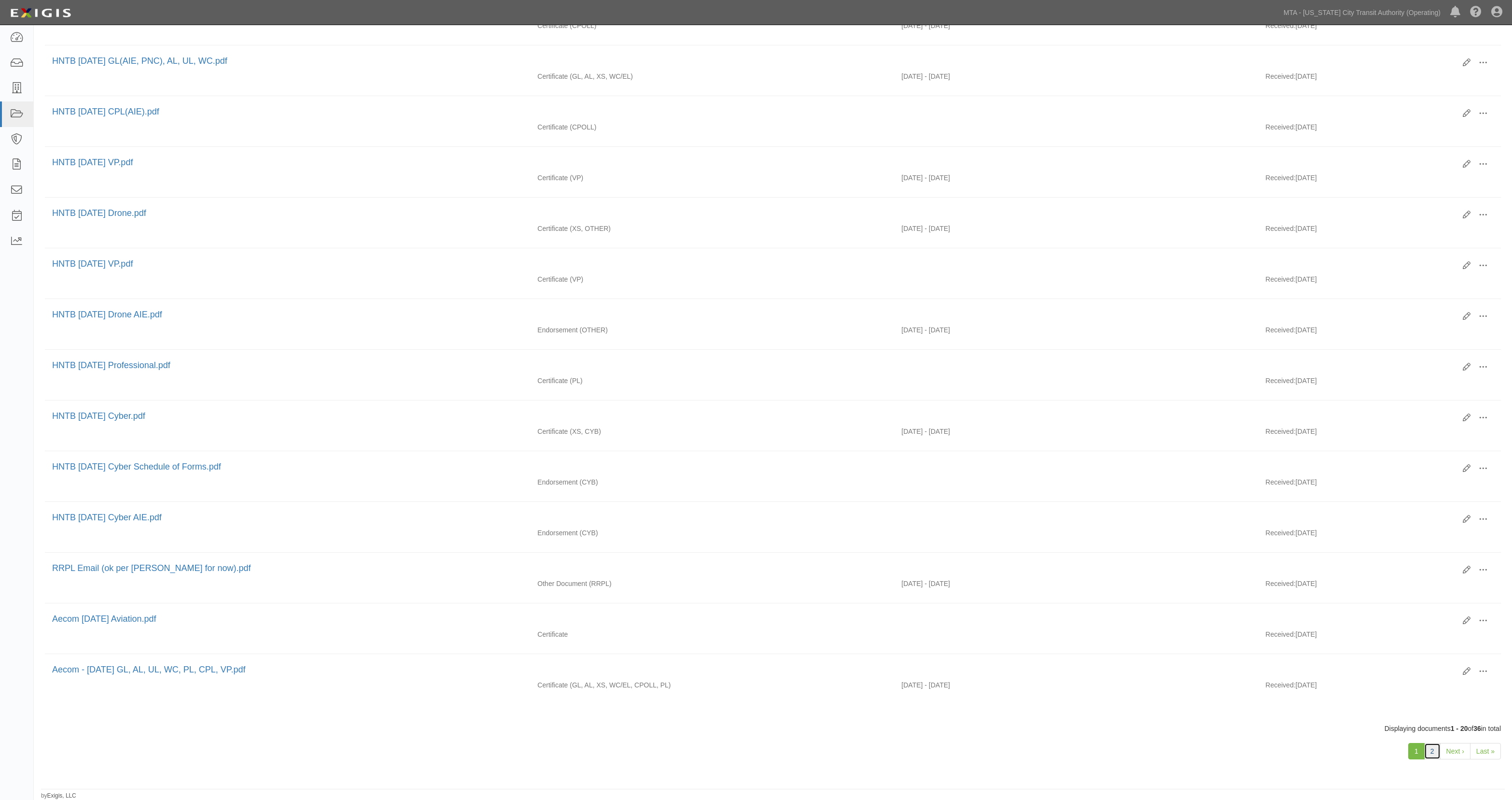
click at [1432, 754] on link "2" at bounding box center [1432, 751] width 16 height 16
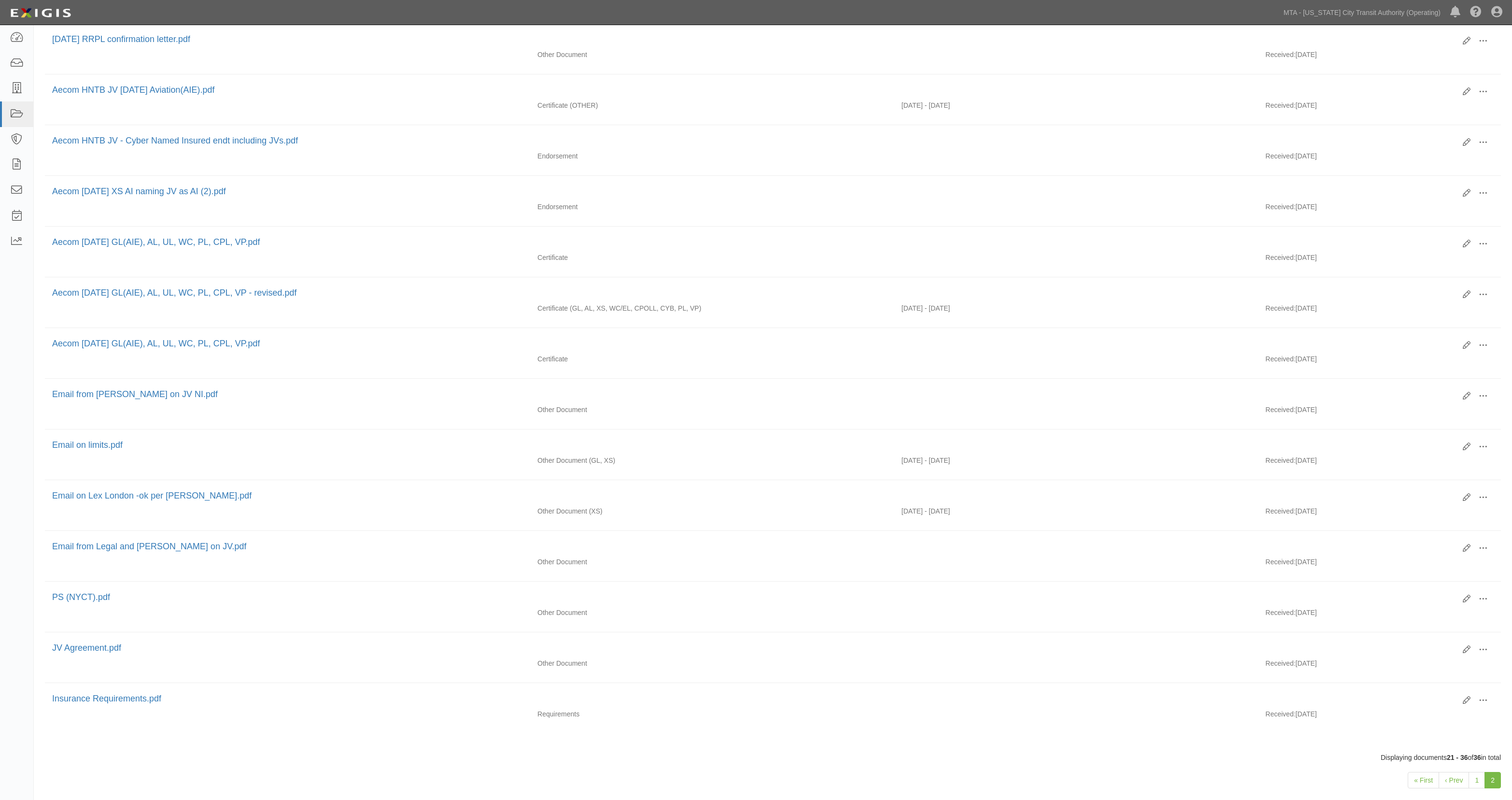
scroll to position [314, 0]
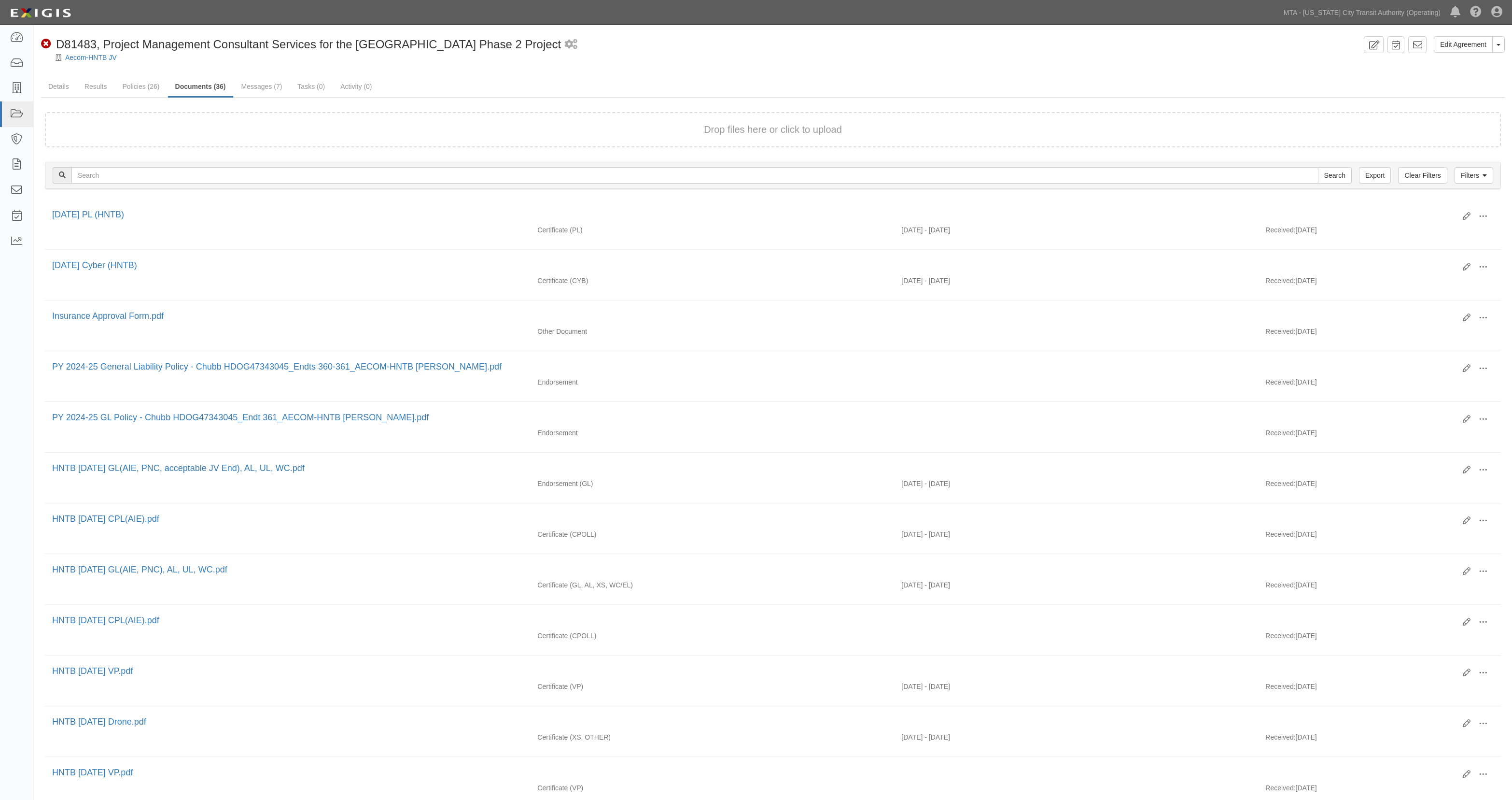
scroll to position [519, 0]
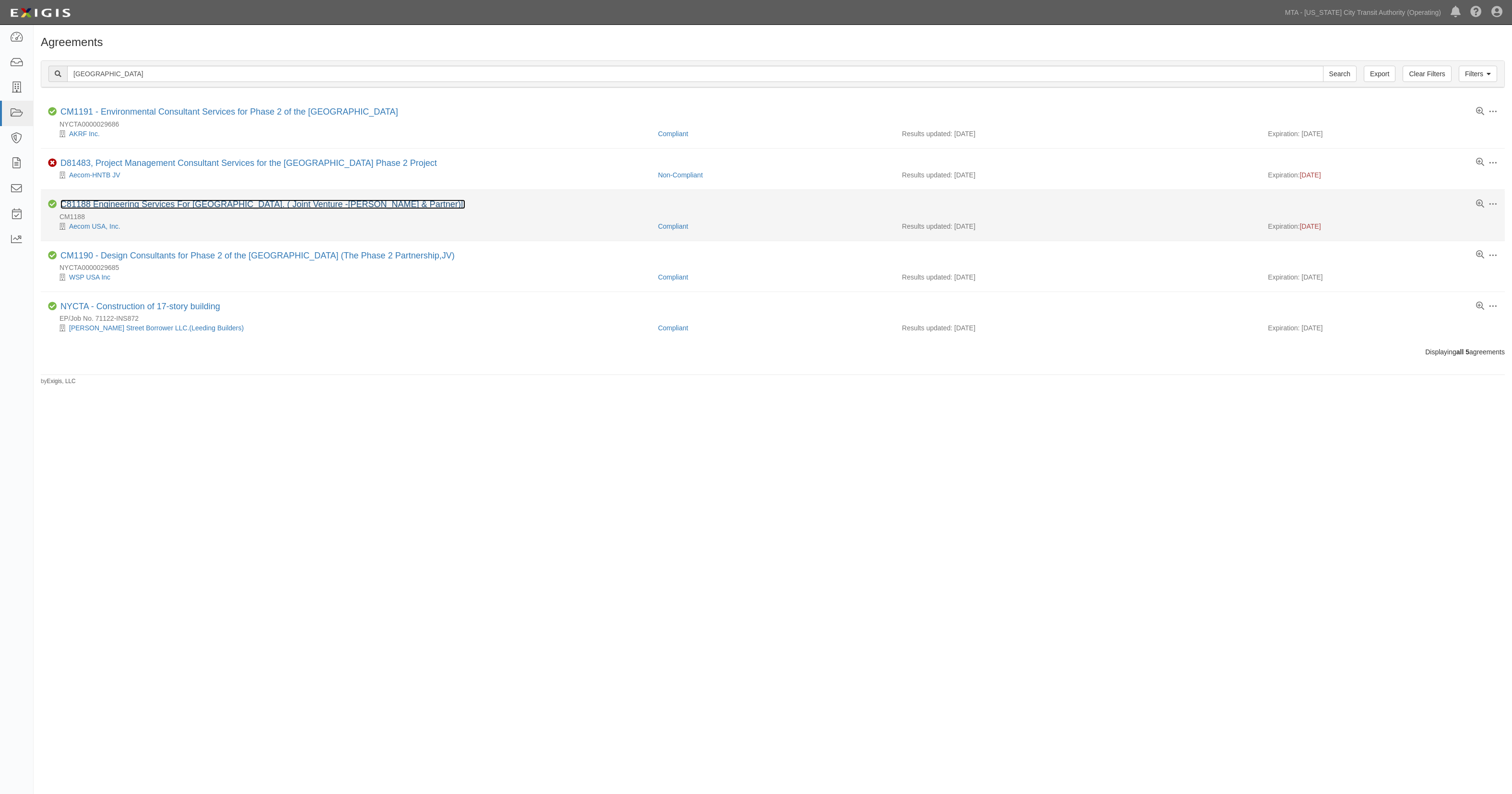
click at [225, 206] on link "C81188 Engineering Services For [GEOGRAPHIC_DATA]. ( Joint Venture -[PERSON_NAM…" at bounding box center [262, 205] width 405 height 10
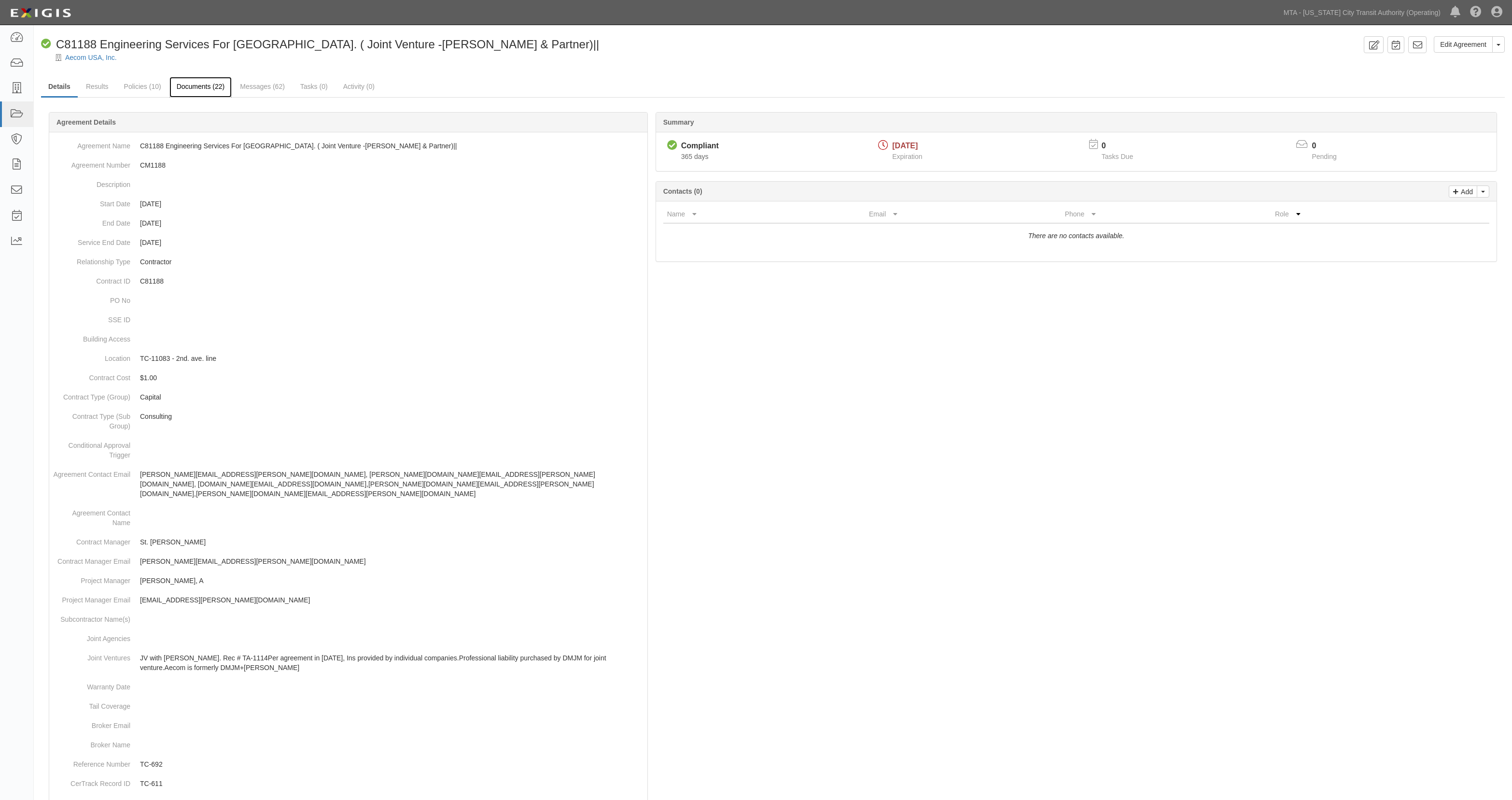
click at [224, 92] on link "Documents (22)" at bounding box center [201, 87] width 63 height 21
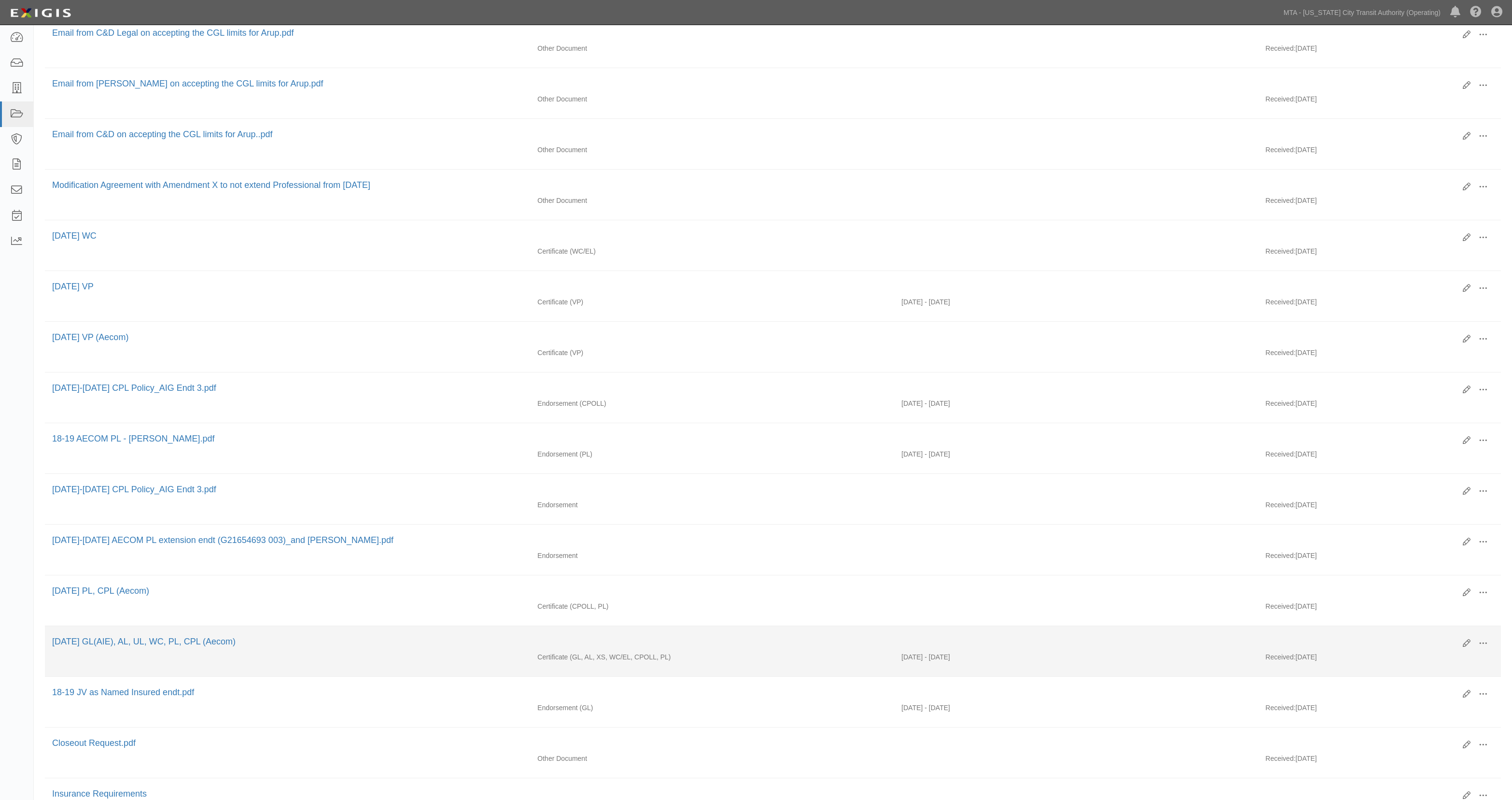
scroll to position [519, 0]
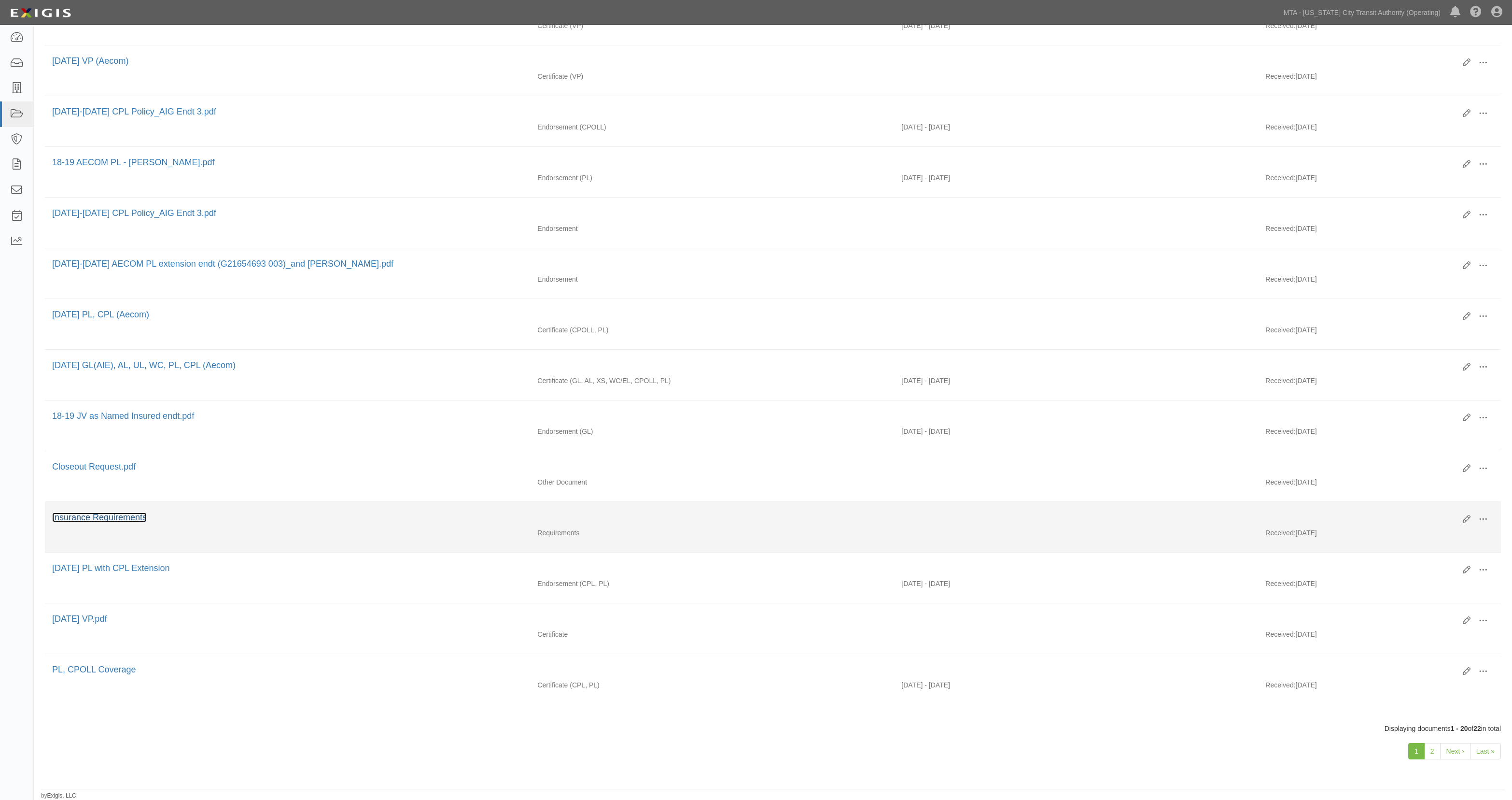
click at [76, 516] on link "Insurance Requirements" at bounding box center [99, 517] width 95 height 10
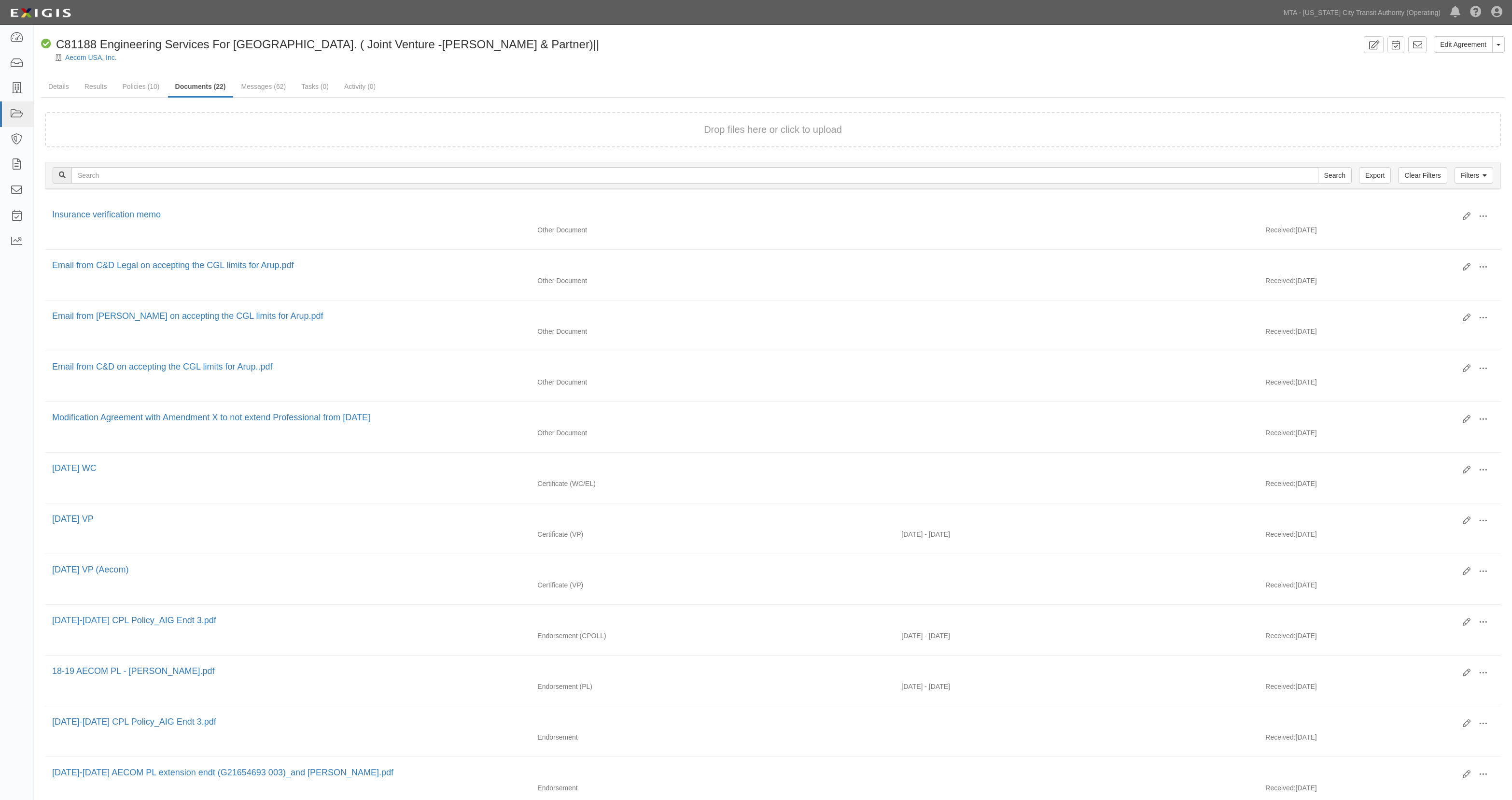
scroll to position [519, 0]
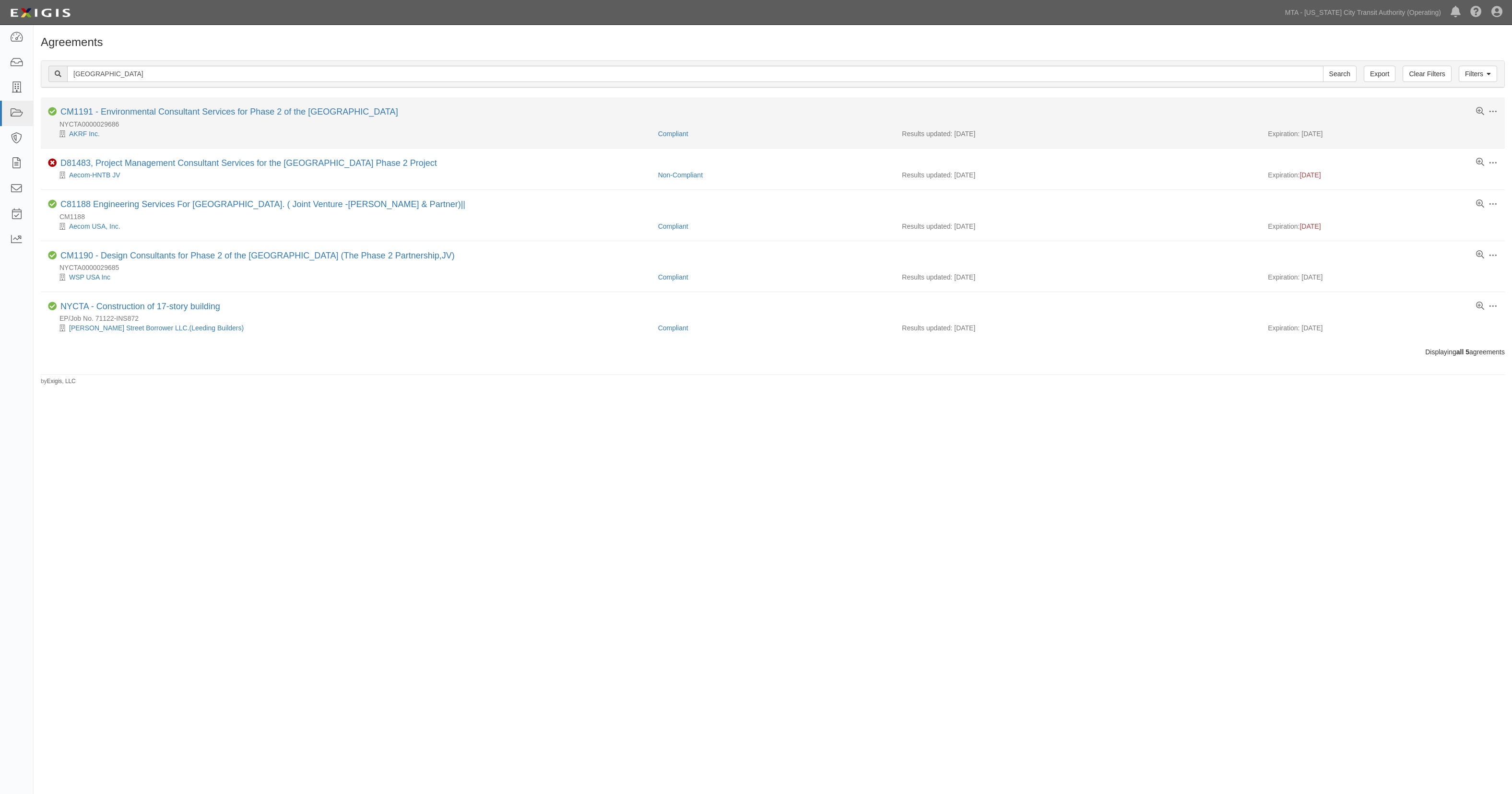
click at [151, 118] on div "CM1191 - Environmental Consultant Services for Phase 2 of the [GEOGRAPHIC_DATA]" at bounding box center [229, 112] width 338 height 11
click at [151, 115] on link "CM1191 - Environmental Consultant Services for Phase 2 of the [GEOGRAPHIC_DATA]" at bounding box center [229, 112] width 338 height 10
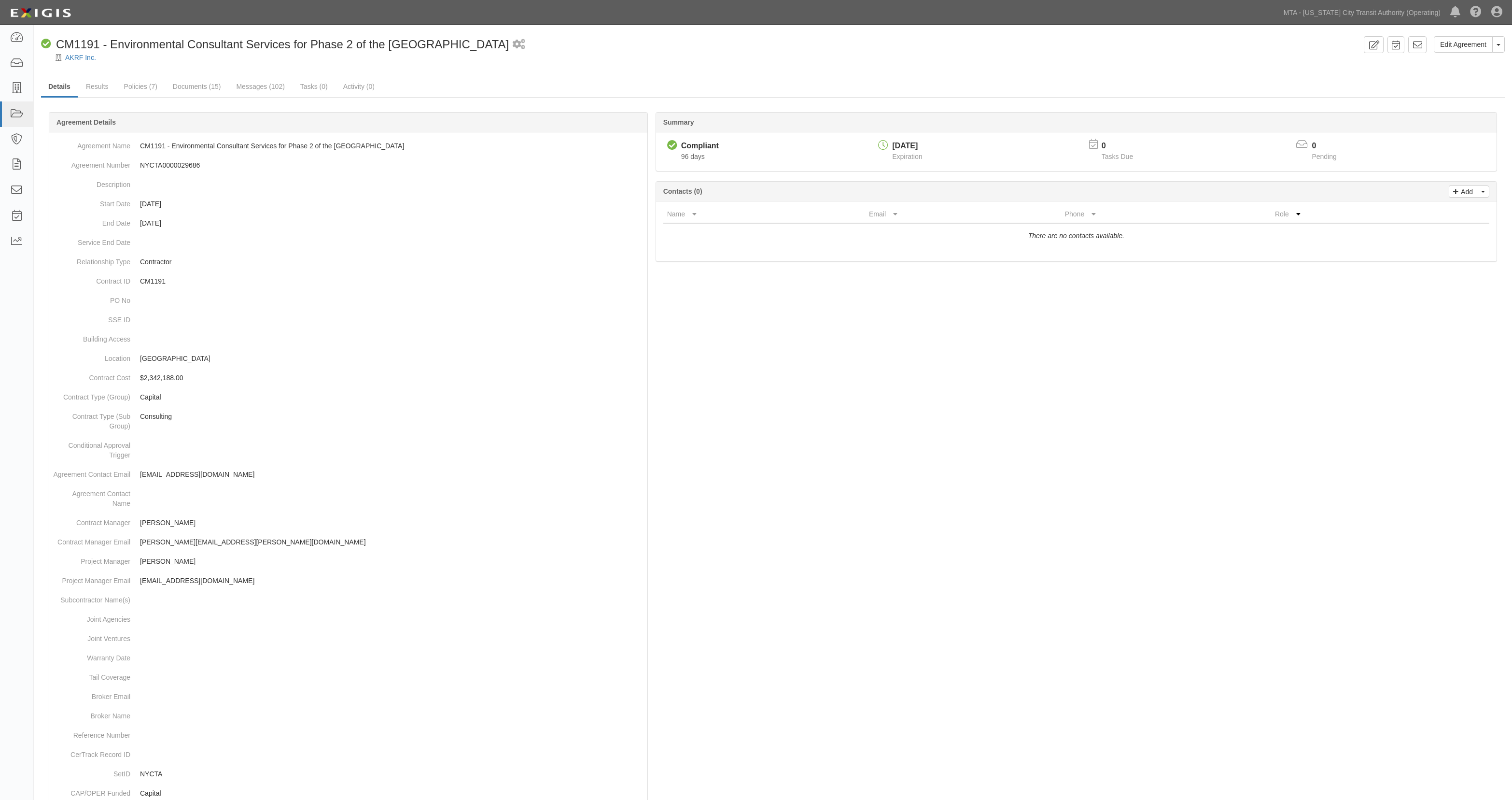
click at [188, 76] on div "Edit Agreement Toggle Agreement Dropdown View Audit Trail Archive Agreement Sen…" at bounding box center [772, 513] width 1478 height 954
click at [190, 87] on link "Documents (15)" at bounding box center [197, 87] width 63 height 21
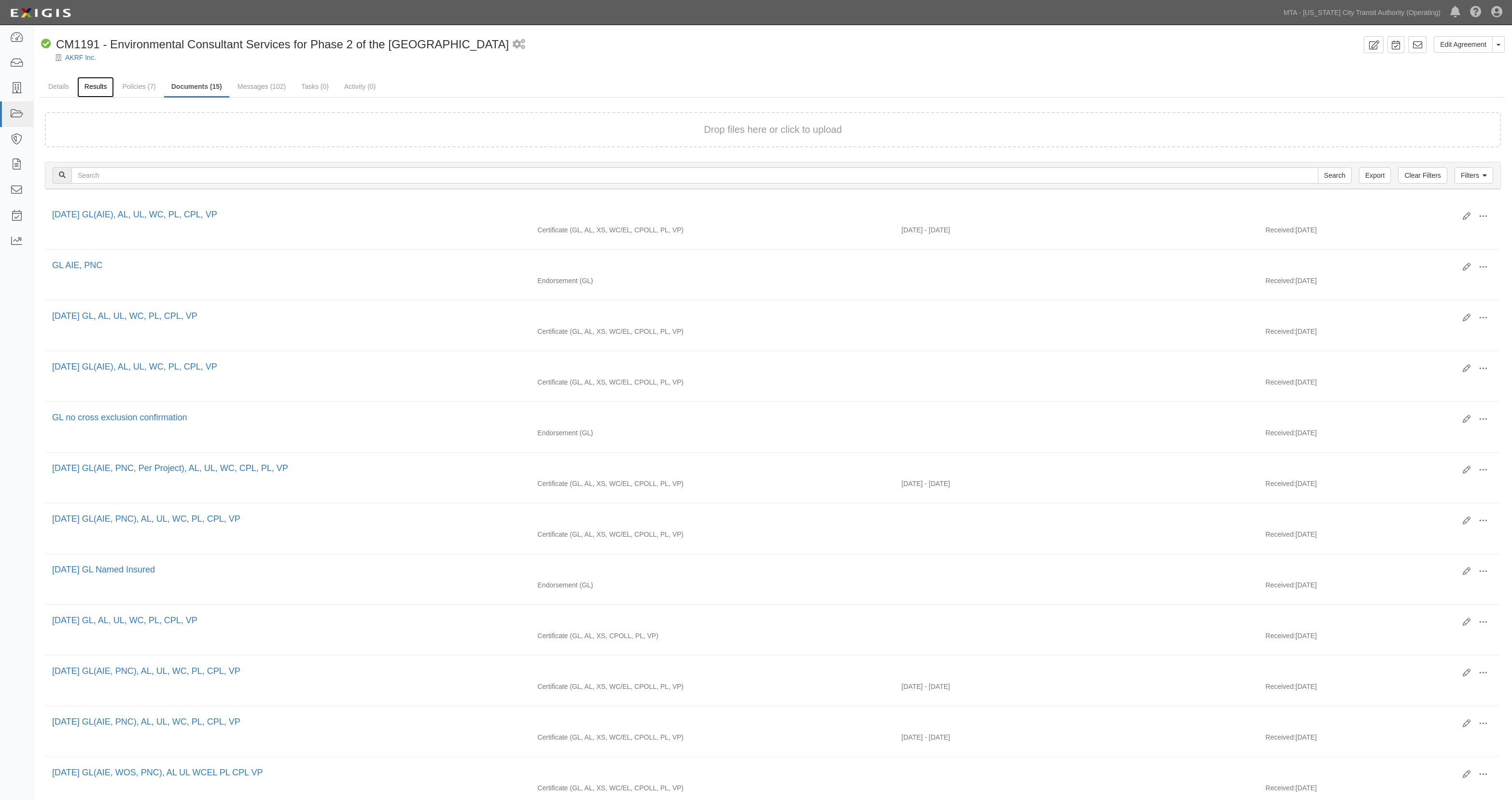
click at [109, 81] on link "Results" at bounding box center [96, 87] width 37 height 21
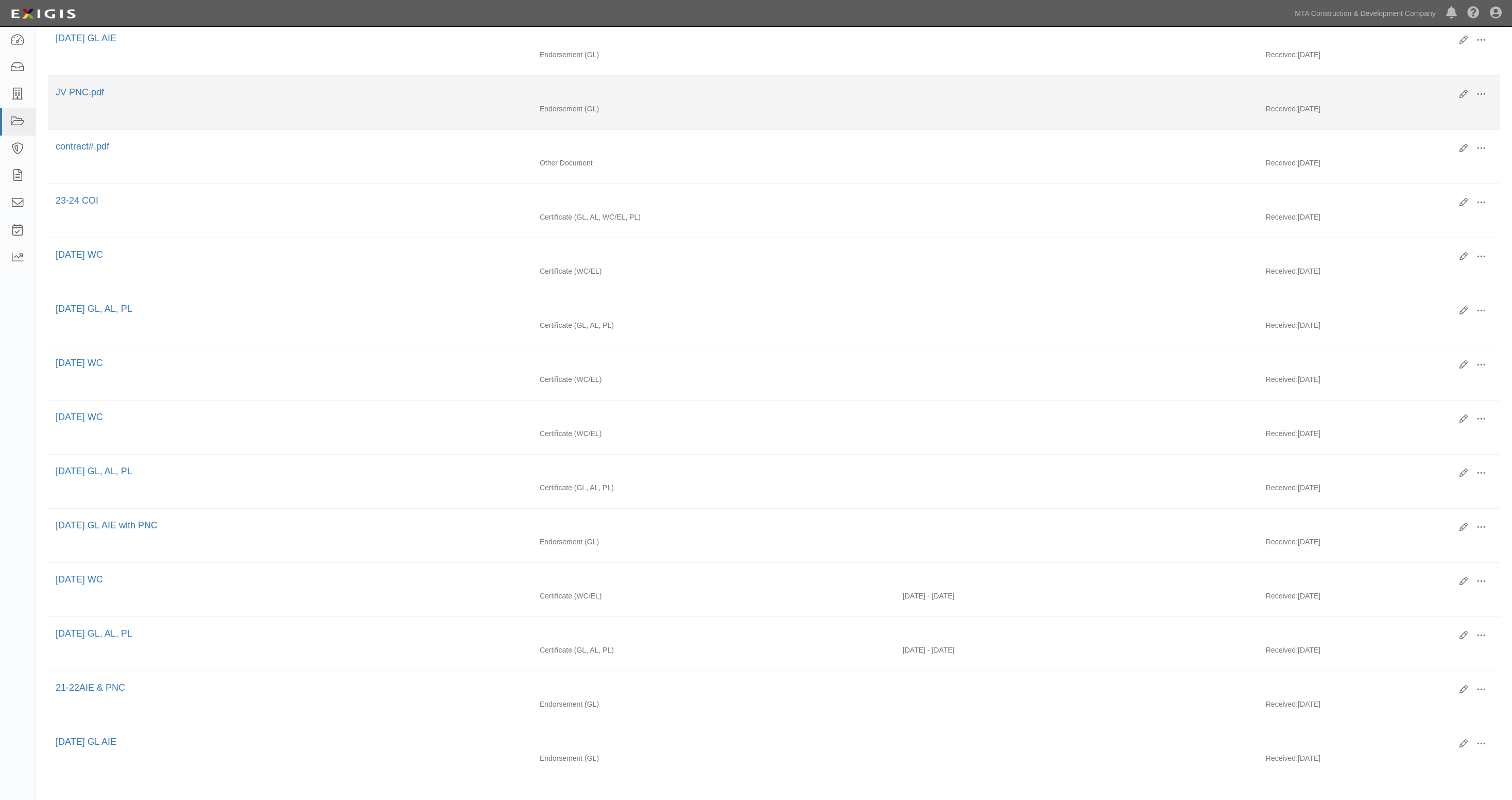
scroll to position [604, 0]
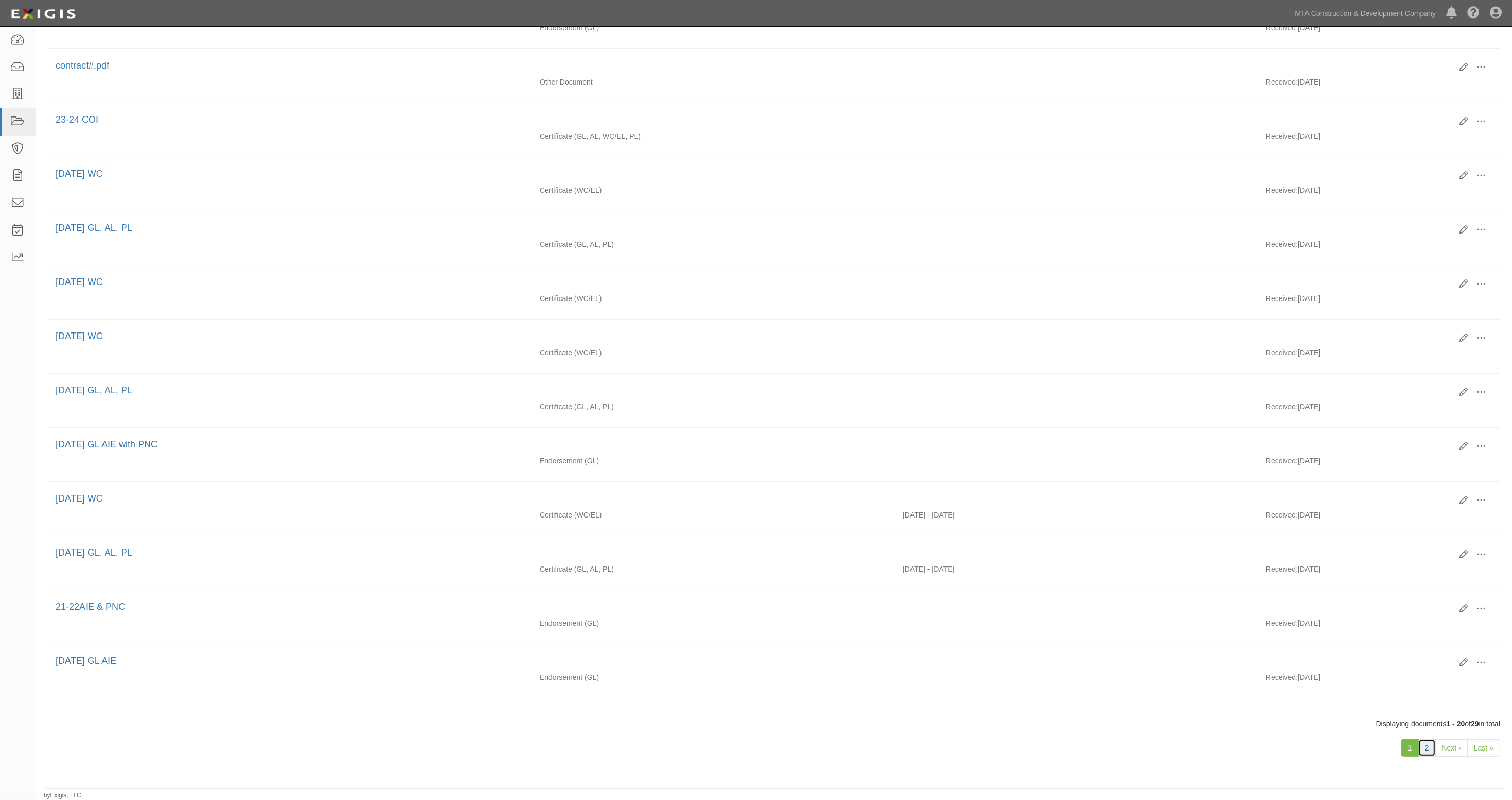
click at [1429, 748] on link "2" at bounding box center [1427, 747] width 18 height 18
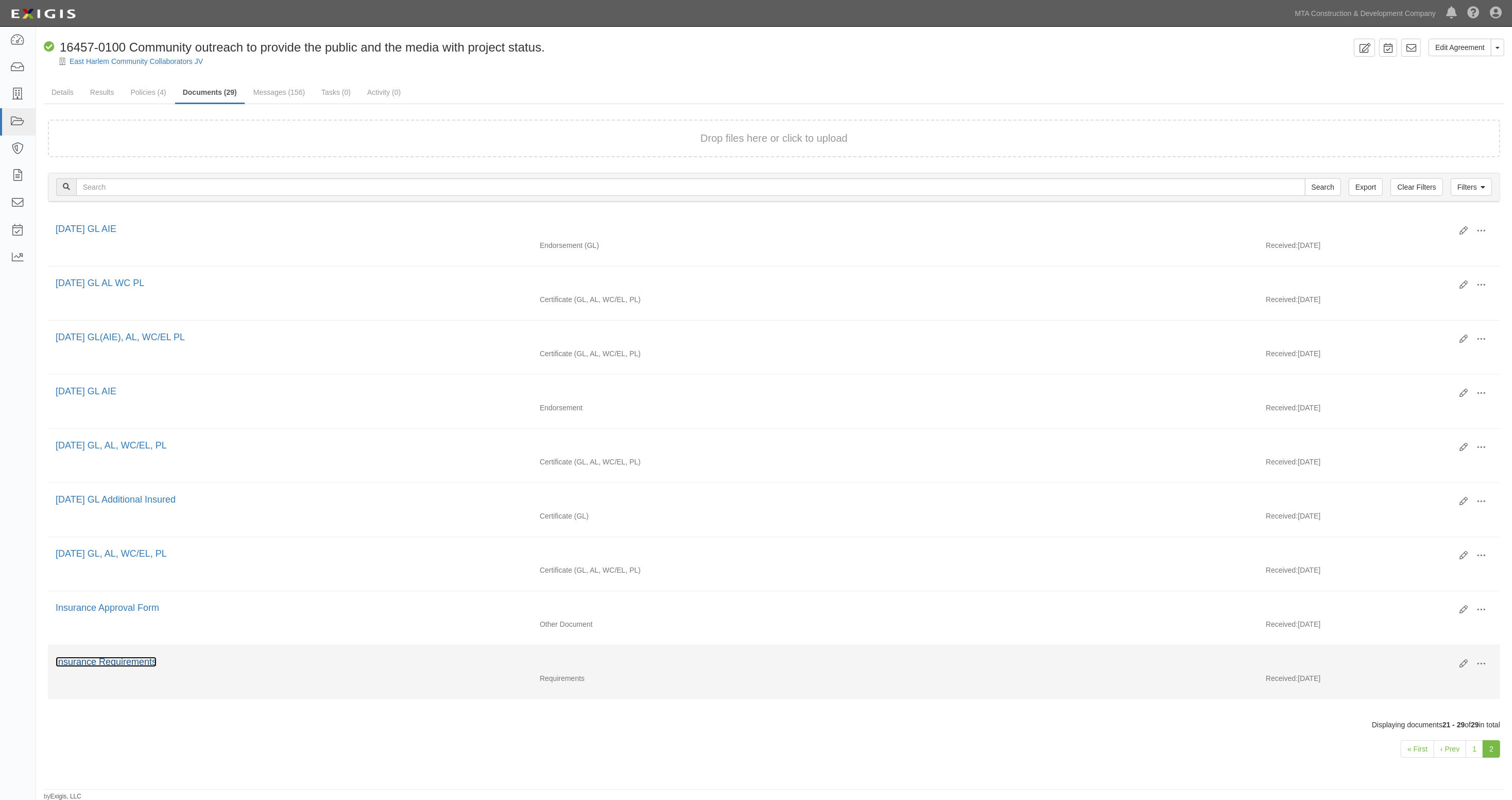
click at [129, 660] on link "Insurance Requirements" at bounding box center [106, 661] width 101 height 11
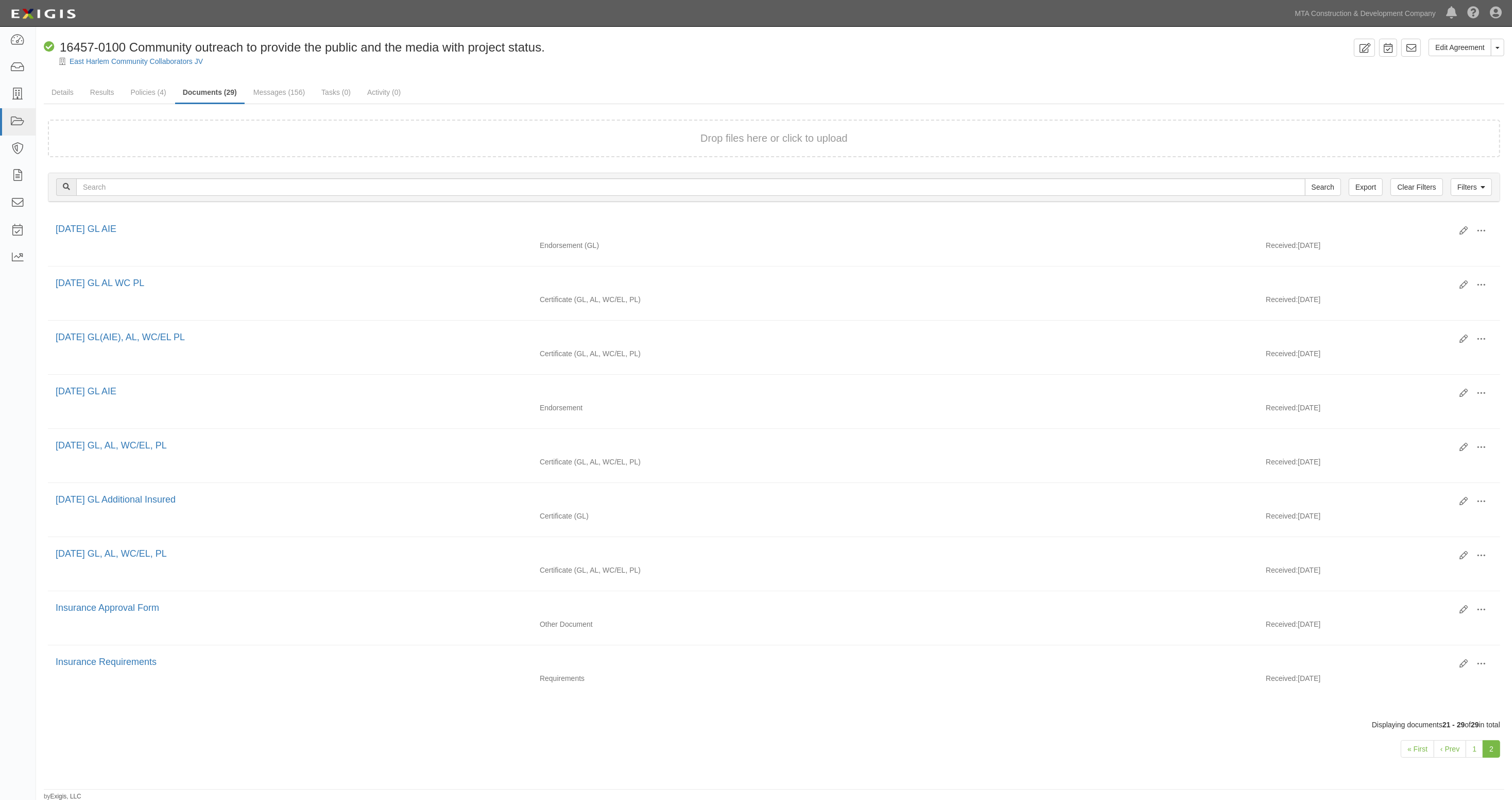
click at [981, 18] on div "Dashboard Inbox Parties Agreements Coverages Documents Messages Tasks Reports M…" at bounding box center [756, 13] width 1497 height 27
